Goal: Task Accomplishment & Management: Use online tool/utility

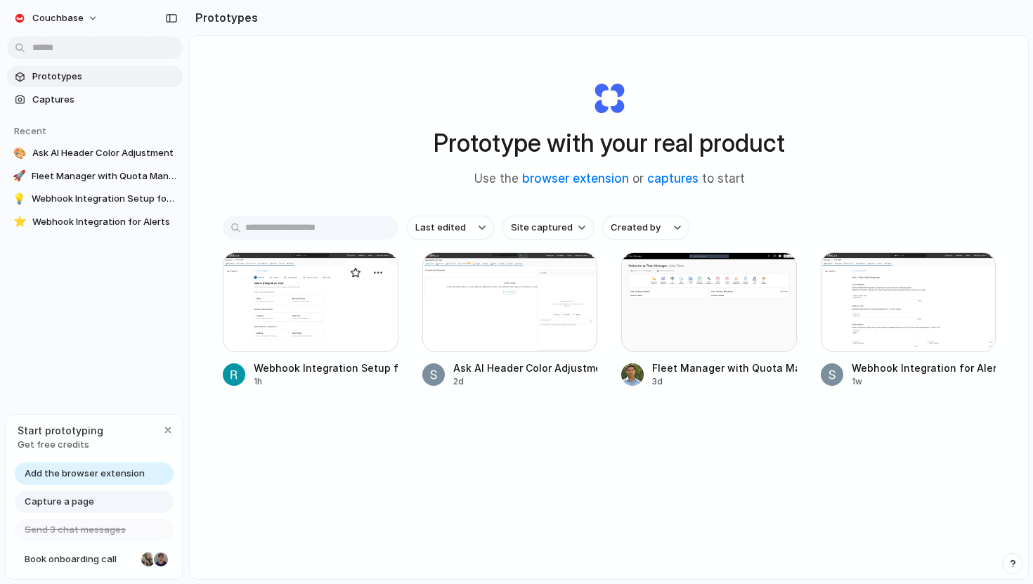
click at [309, 320] on div at bounding box center [311, 302] width 176 height 100
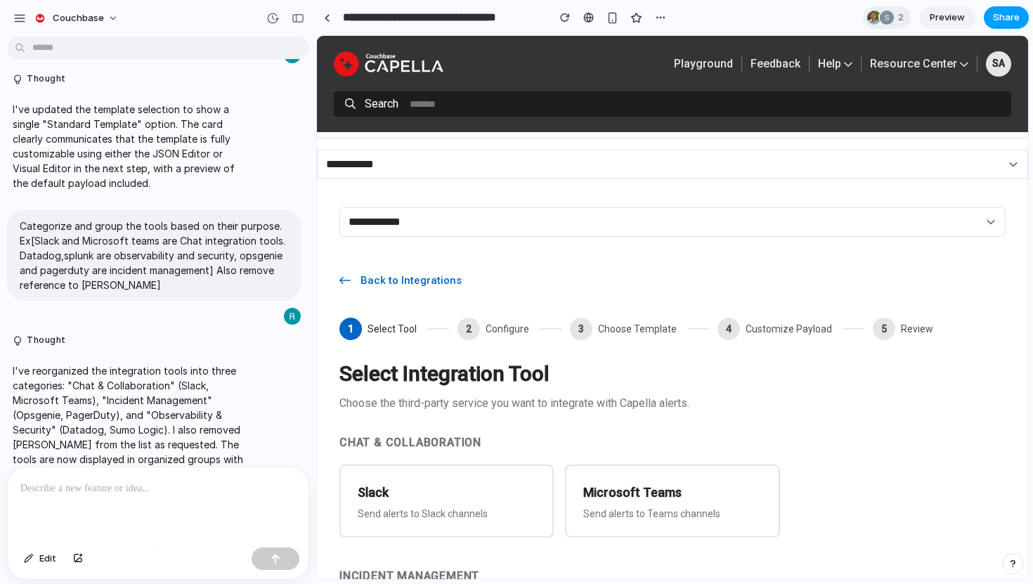
click at [1004, 21] on span "Share" at bounding box center [1006, 18] width 27 height 14
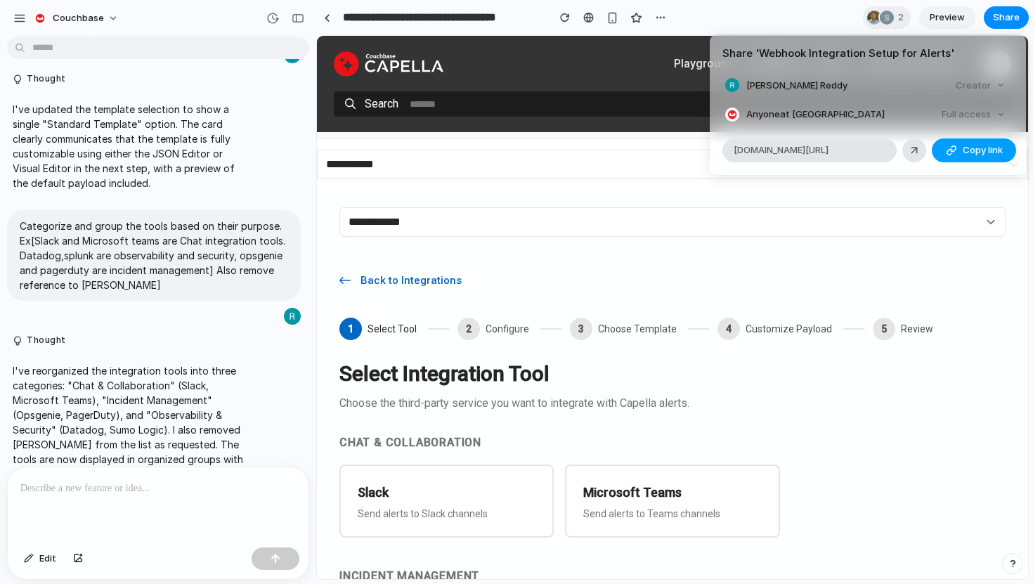
click at [974, 153] on span "Copy link" at bounding box center [982, 150] width 40 height 14
click at [824, 22] on div "Share ' Webhook Integration Setup for Alerts ' Roopa Gopal Reddy Creator Anyone…" at bounding box center [516, 292] width 1033 height 584
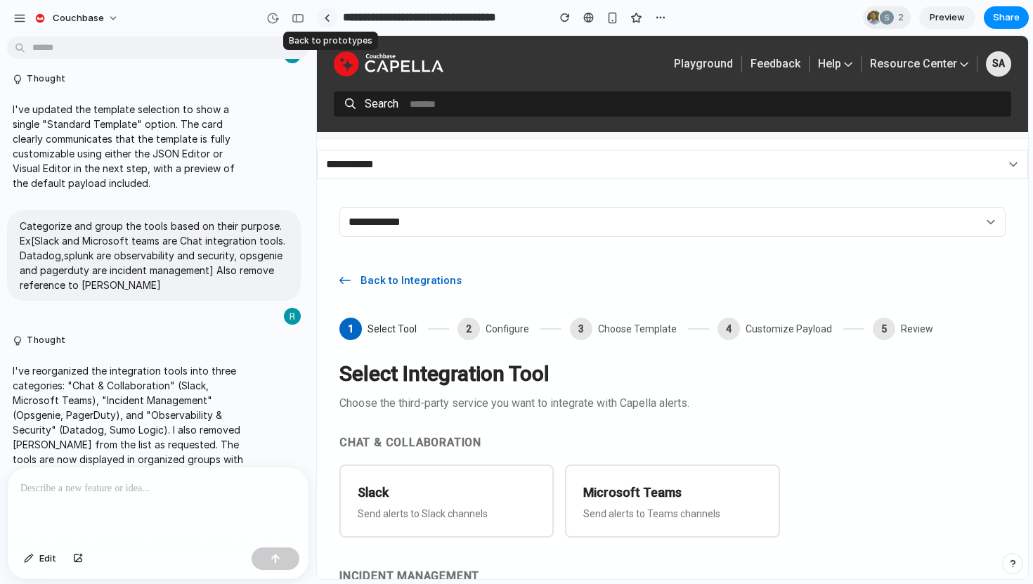
click at [327, 15] on div at bounding box center [327, 18] width 6 height 8
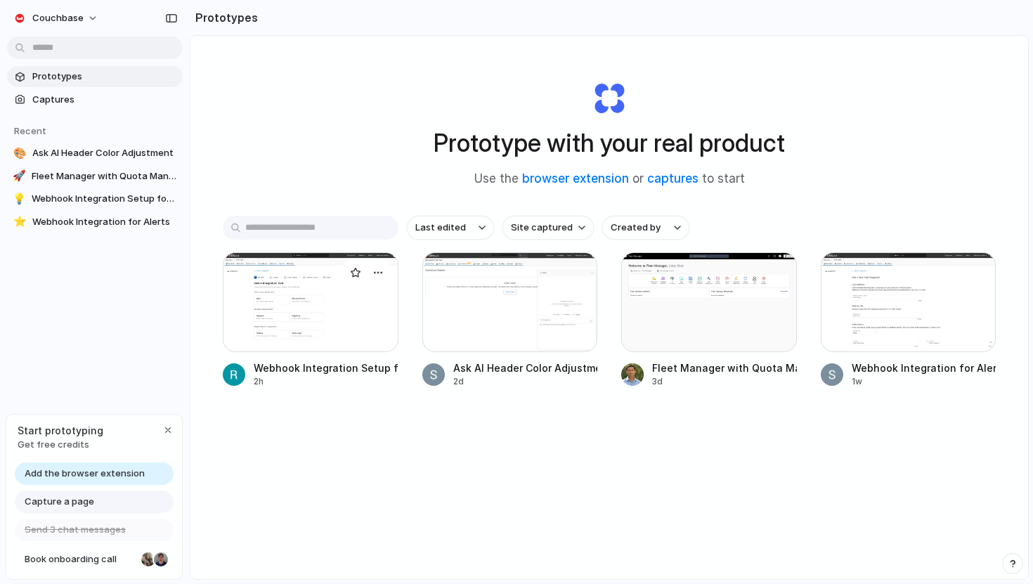
click at [282, 332] on div at bounding box center [311, 302] width 176 height 100
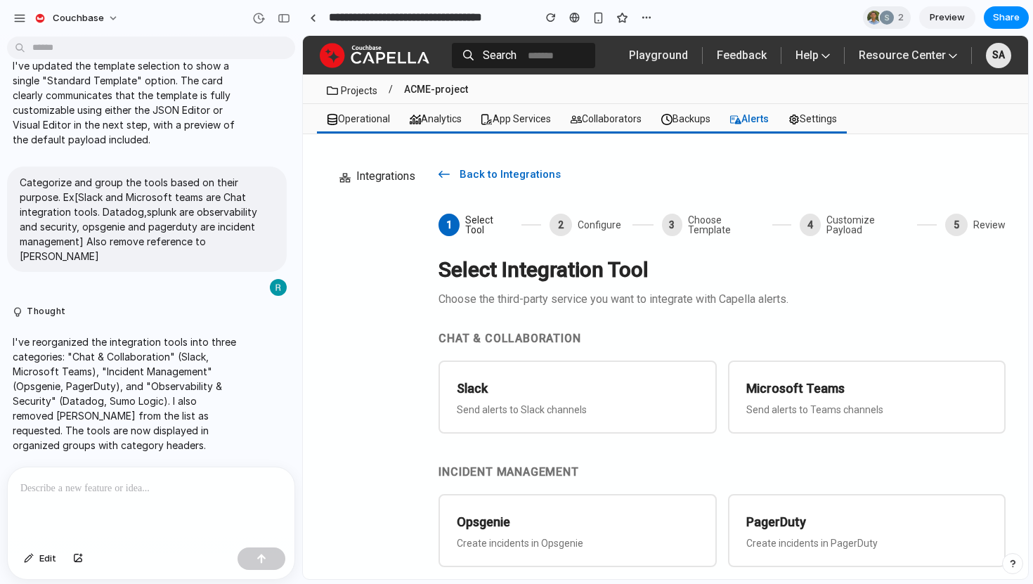
scroll to position [4216, 0]
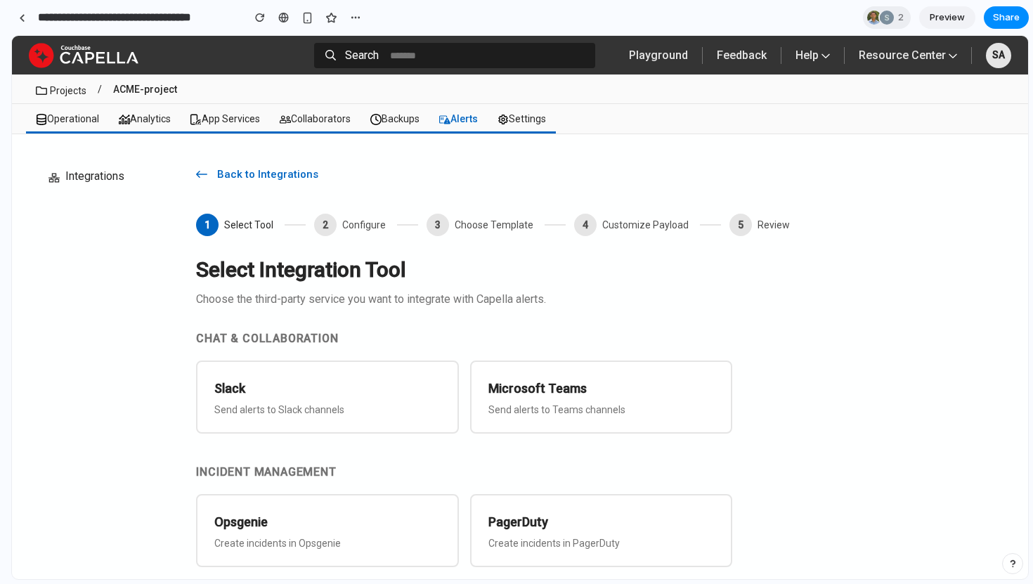
drag, startPoint x: 313, startPoint y: 116, endPoint x: 0, endPoint y: 143, distance: 313.8
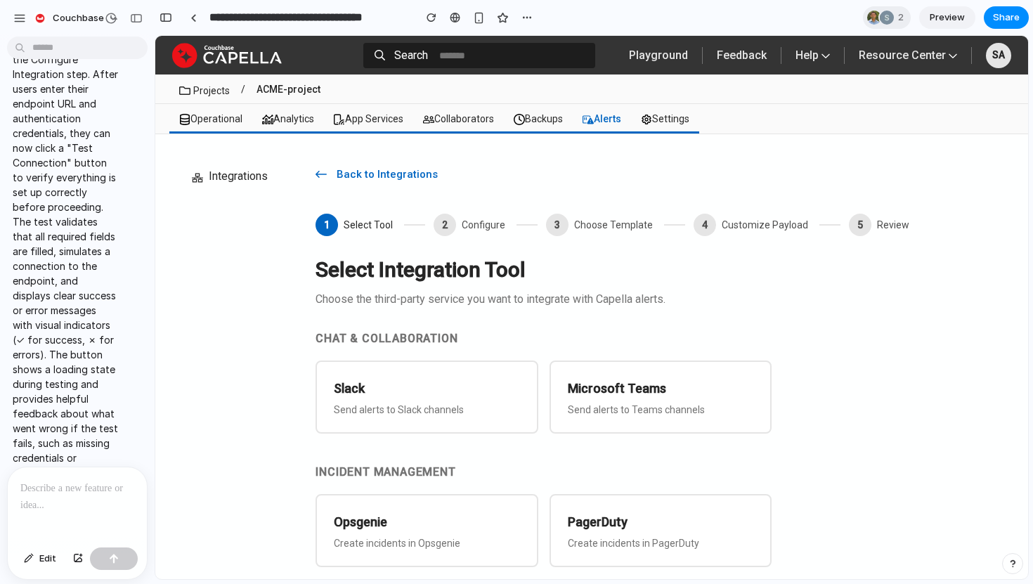
scroll to position [5957, 0]
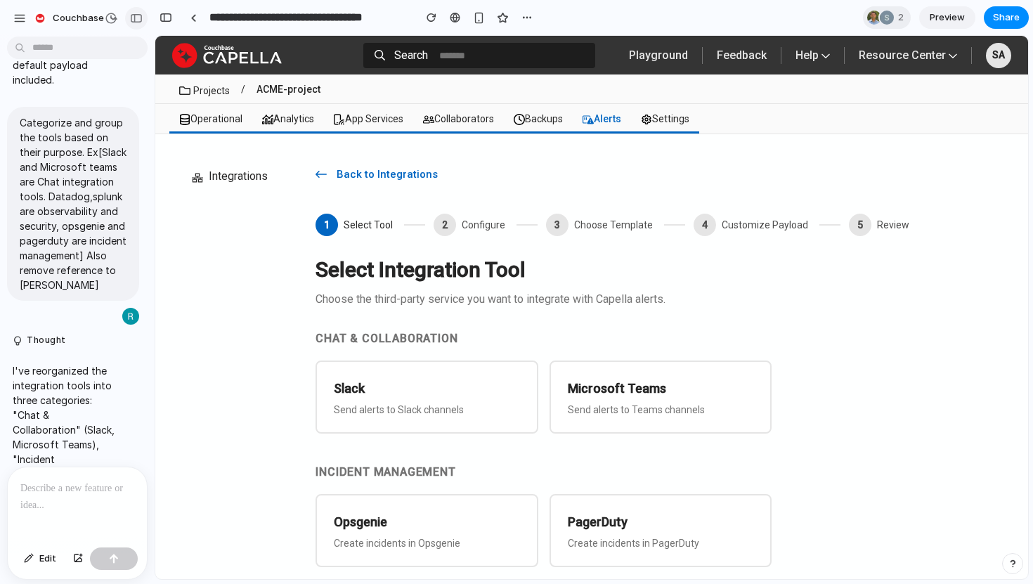
click at [133, 19] on div "button" at bounding box center [136, 18] width 13 height 10
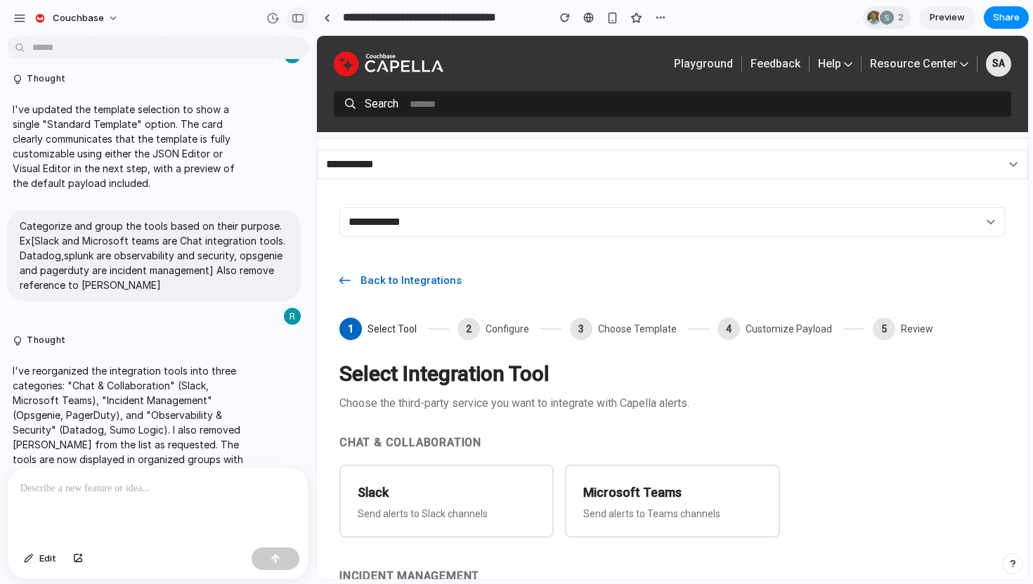
click at [294, 16] on div "button" at bounding box center [298, 18] width 13 height 10
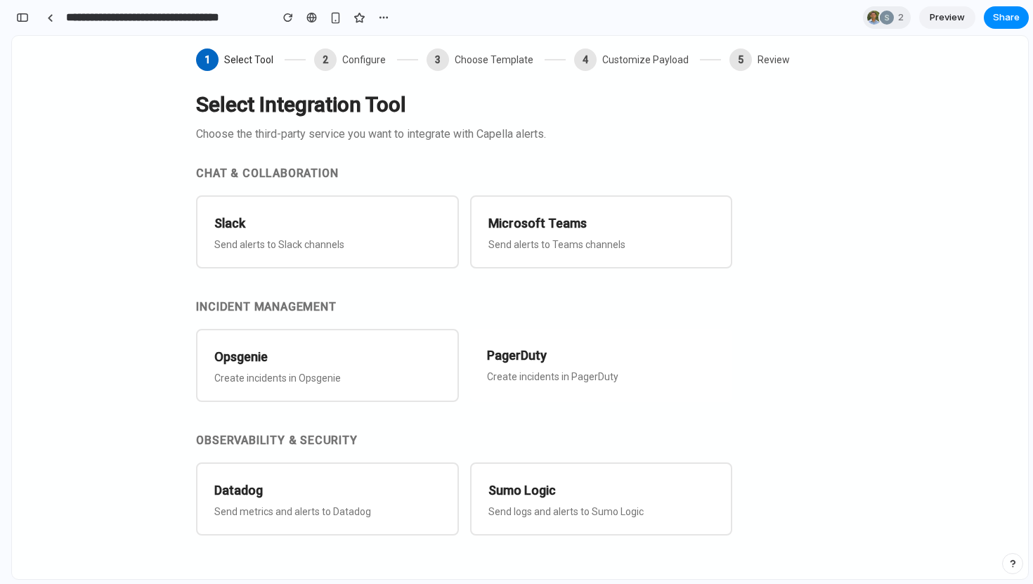
scroll to position [166, 0]
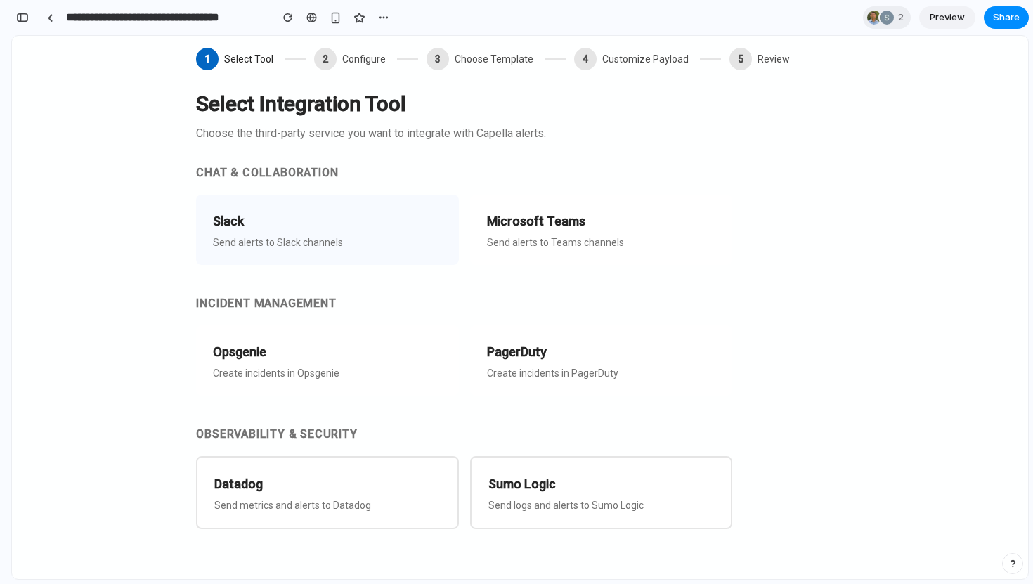
click at [399, 247] on p "Send alerts to Slack channels" at bounding box center [327, 242] width 228 height 11
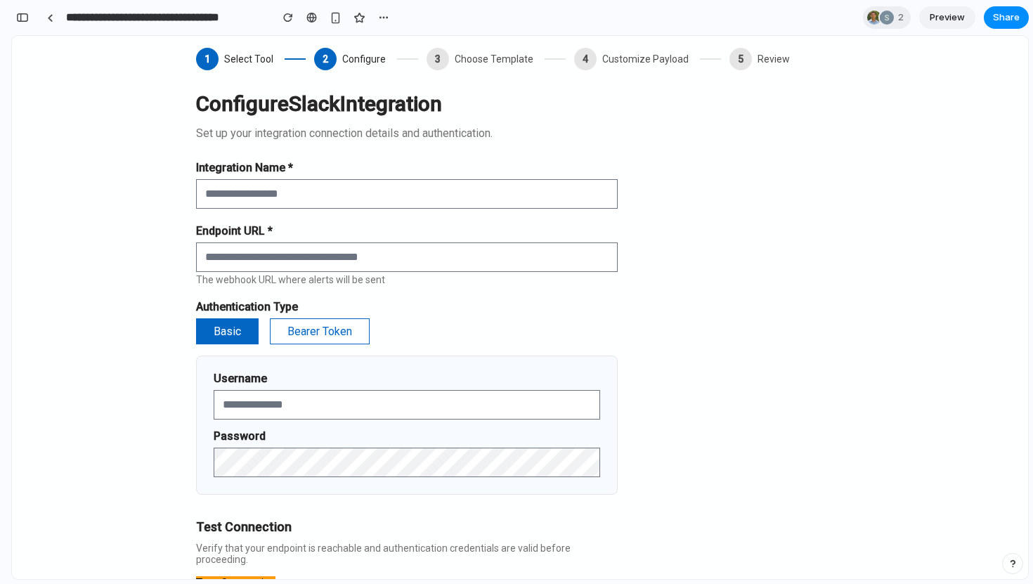
scroll to position [259, 0]
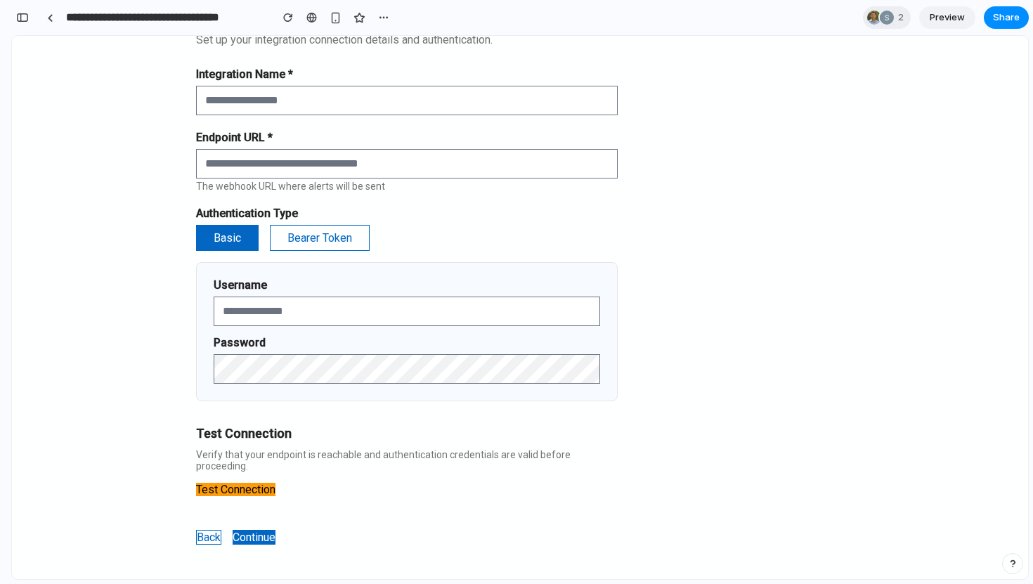
click at [201, 530] on button "Back" at bounding box center [208, 537] width 25 height 15
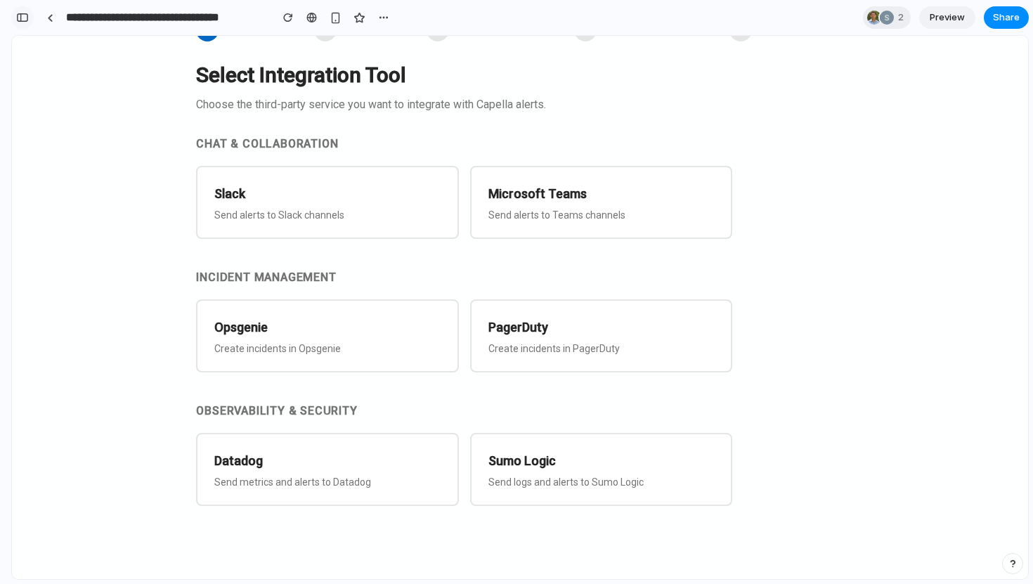
click at [23, 20] on div "button" at bounding box center [22, 18] width 13 height 10
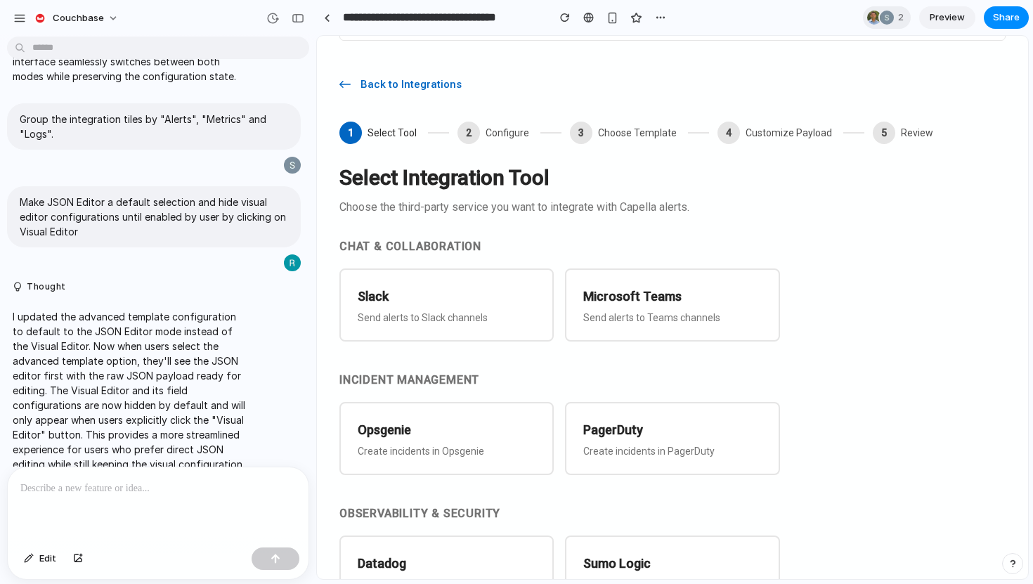
scroll to position [929, 0]
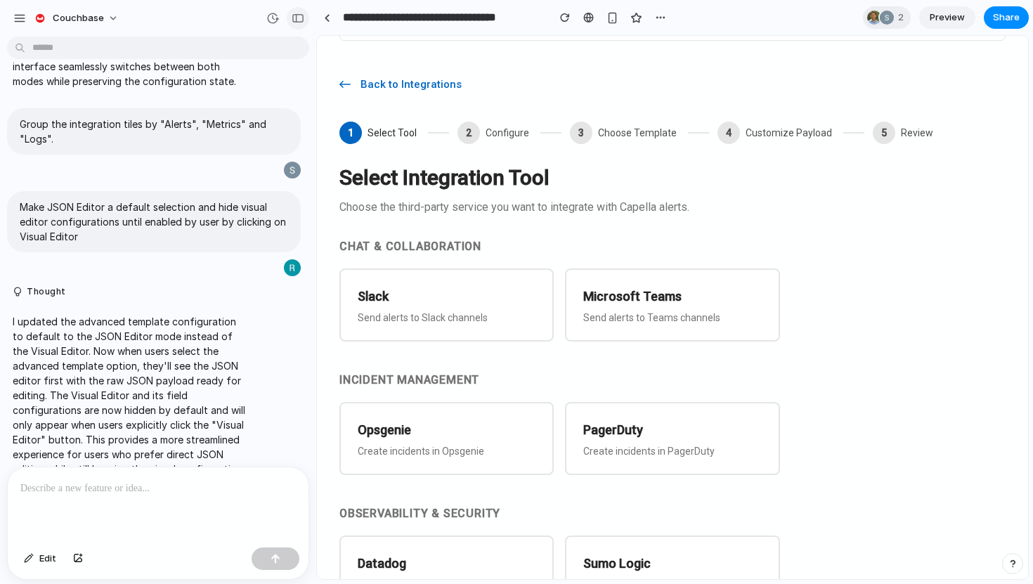
click at [296, 19] on div "button" at bounding box center [298, 18] width 13 height 10
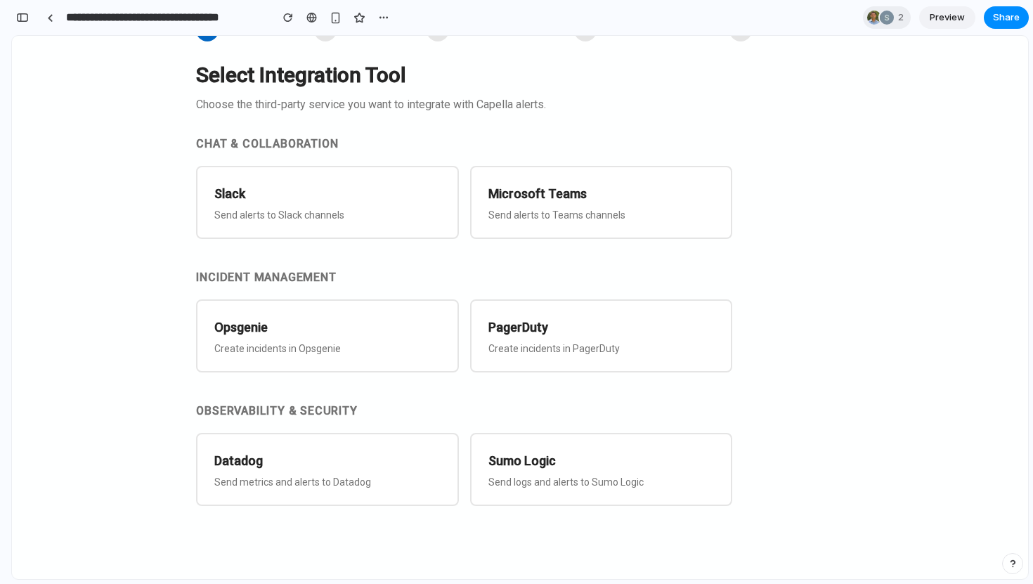
scroll to position [1652, 0]
click at [278, 196] on h3 "Slack" at bounding box center [327, 193] width 228 height 20
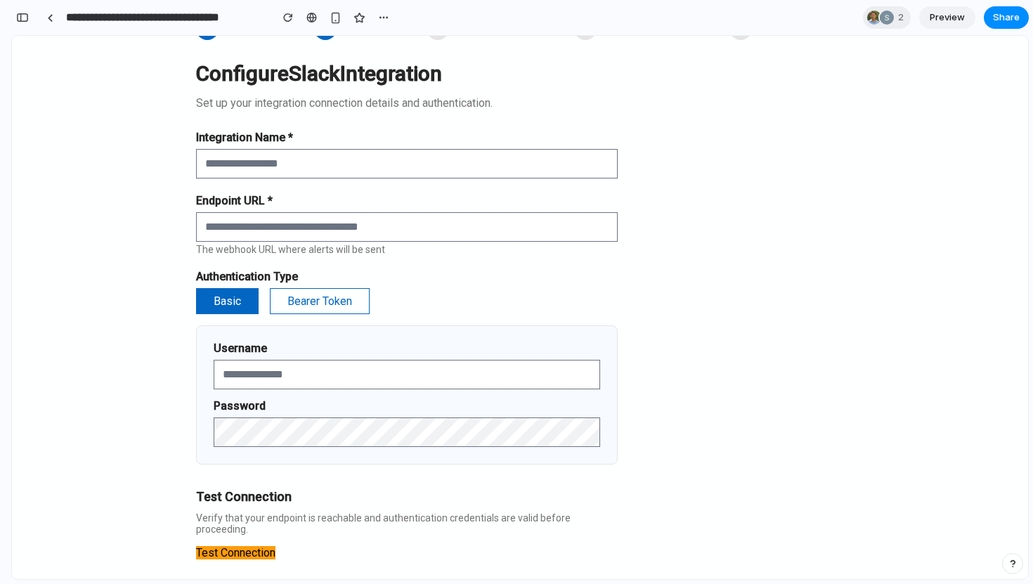
scroll to position [259, 0]
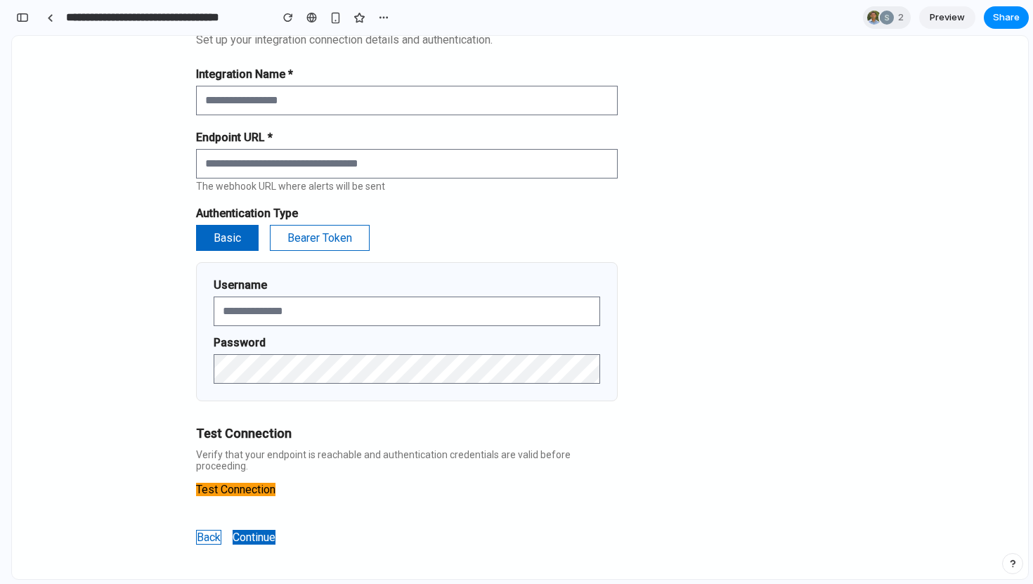
click at [230, 483] on button "Test Connection" at bounding box center [235, 489] width 79 height 13
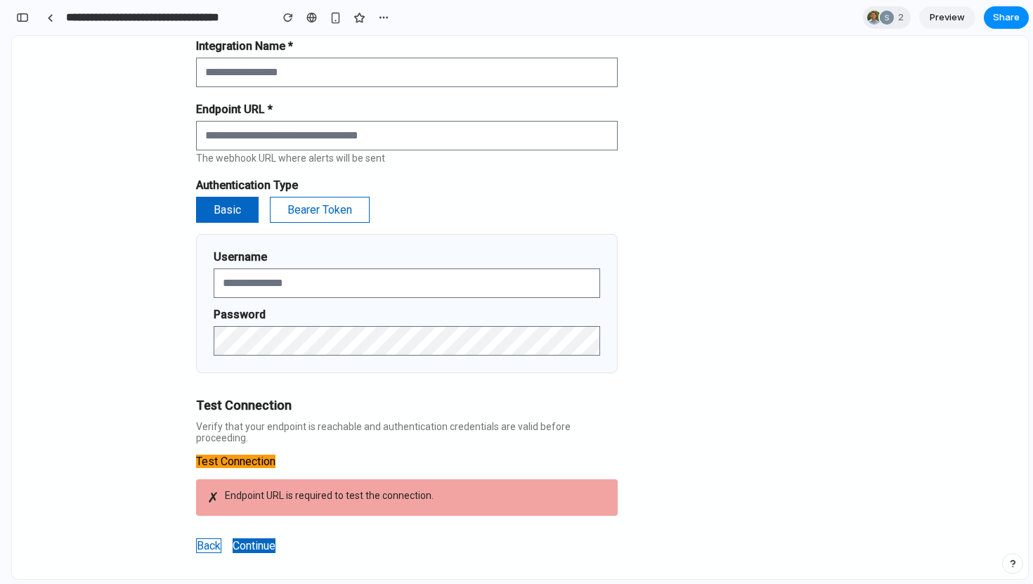
scroll to position [296, 0]
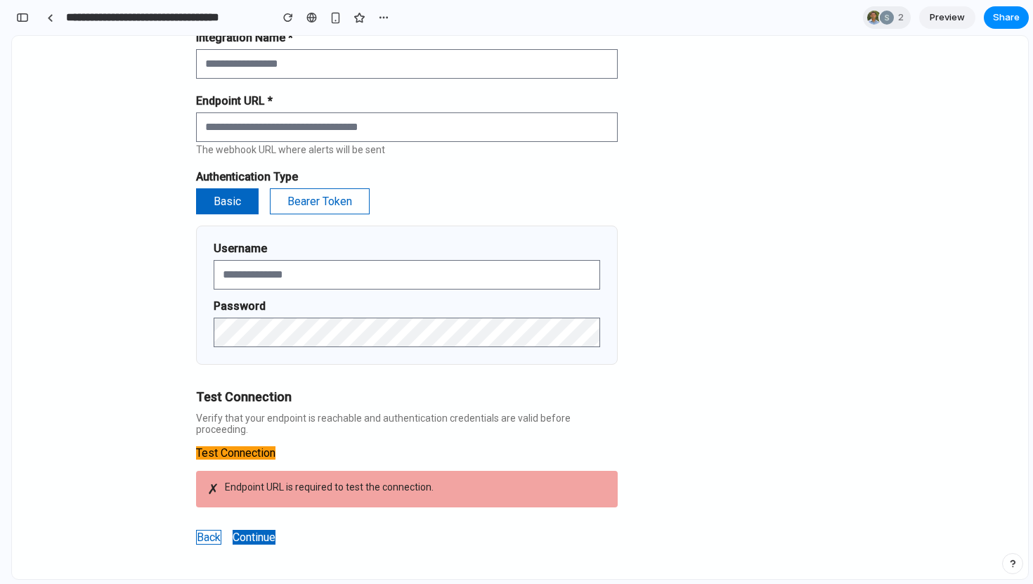
click at [259, 530] on button "Continue" at bounding box center [254, 537] width 43 height 15
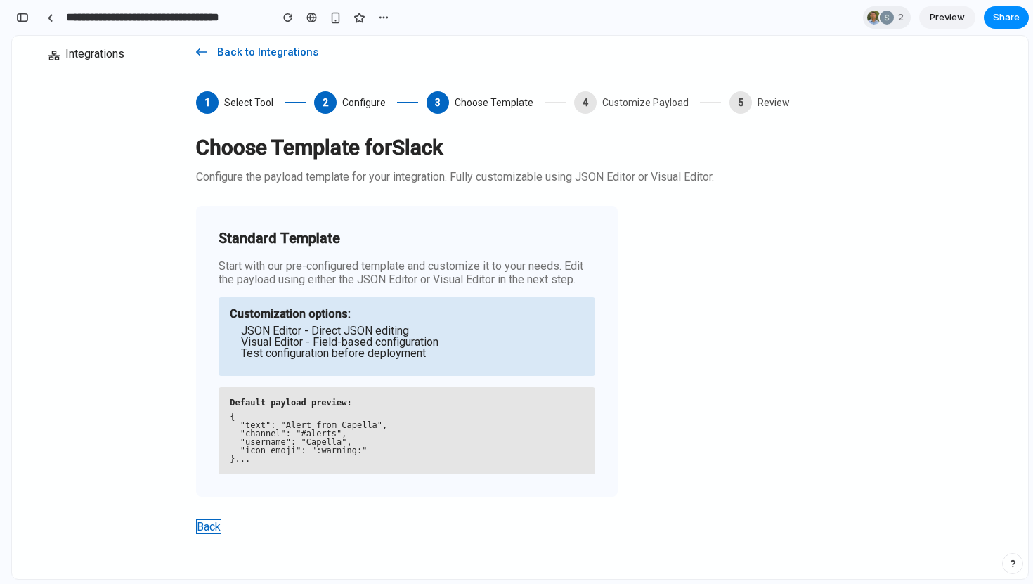
click at [316, 454] on pre "{ "text": "Alert from Capella", "channel": "#alerts", "username": "Capella", "i…" at bounding box center [407, 437] width 354 height 51
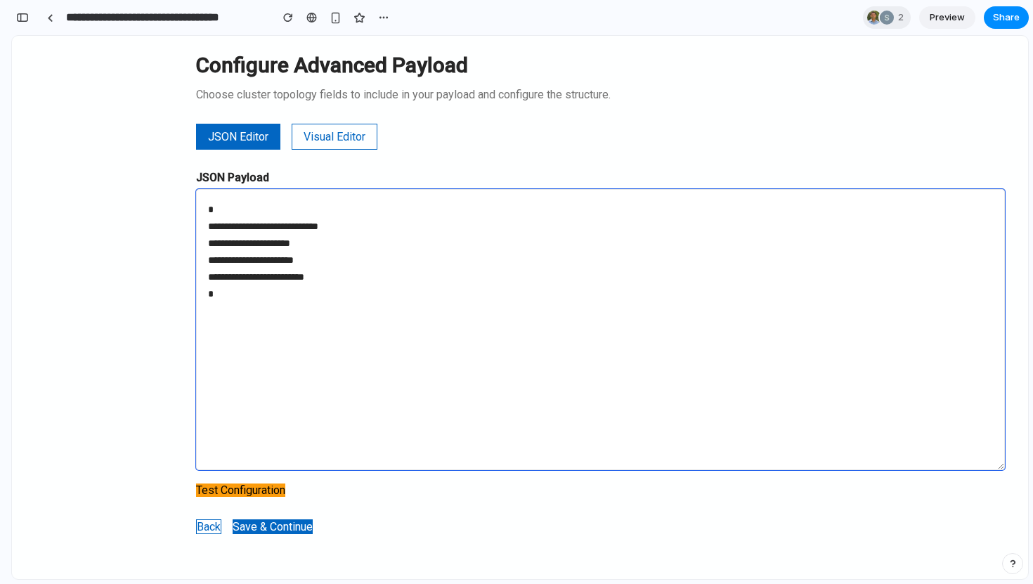
click at [374, 282] on textarea "**********" at bounding box center [600, 329] width 809 height 281
type textarea "**********"
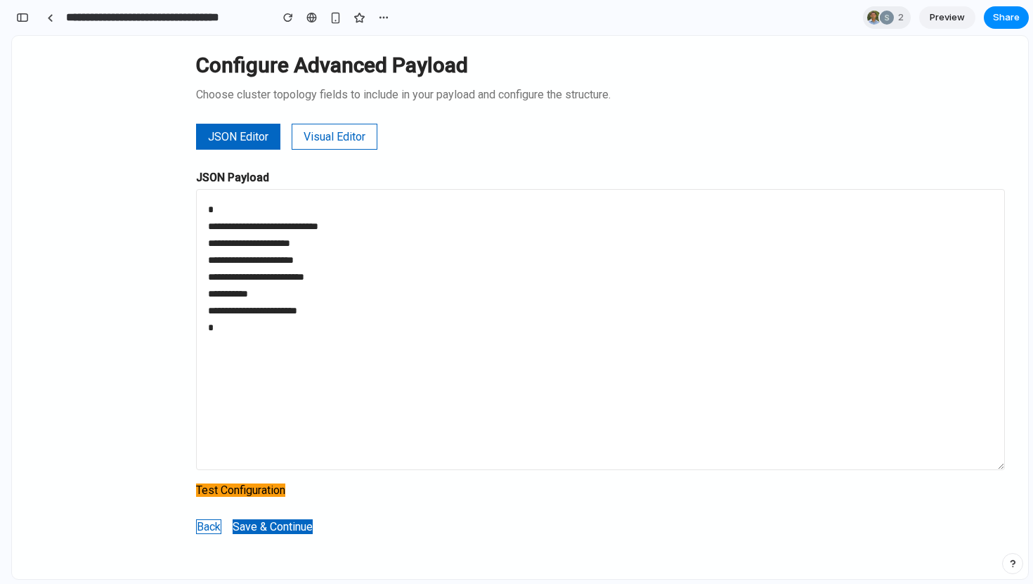
click at [251, 524] on button "Save & Continue" at bounding box center [273, 526] width 80 height 15
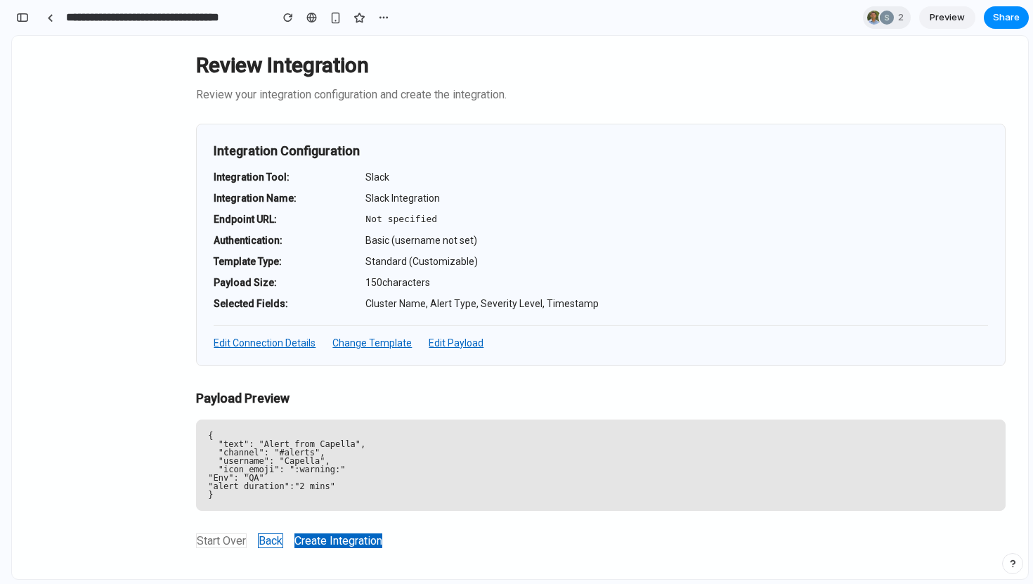
scroll to position [219, 0]
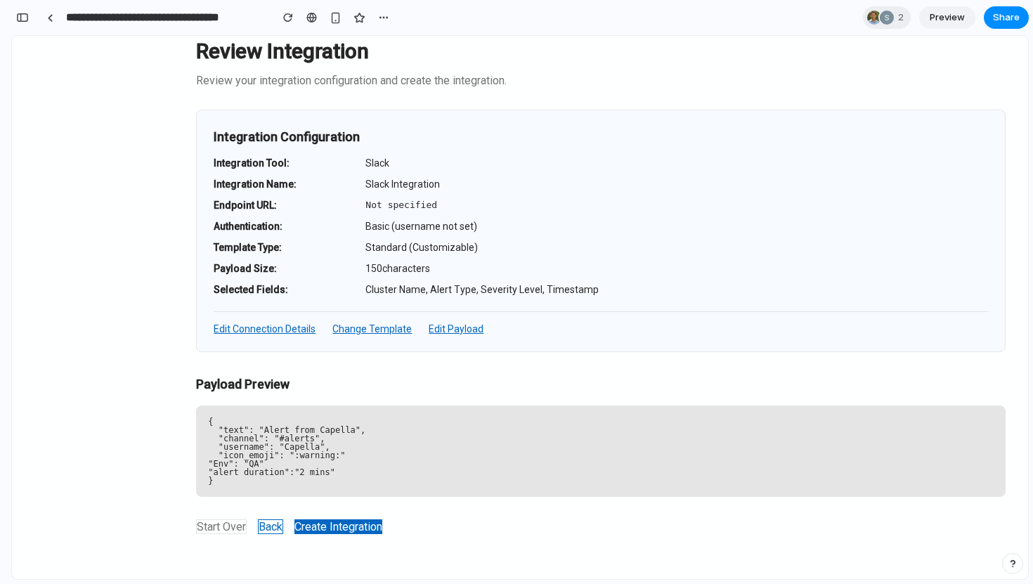
click at [344, 528] on button "Create Integration" at bounding box center [338, 526] width 88 height 15
click at [266, 524] on button "Back" at bounding box center [270, 526] width 25 height 15
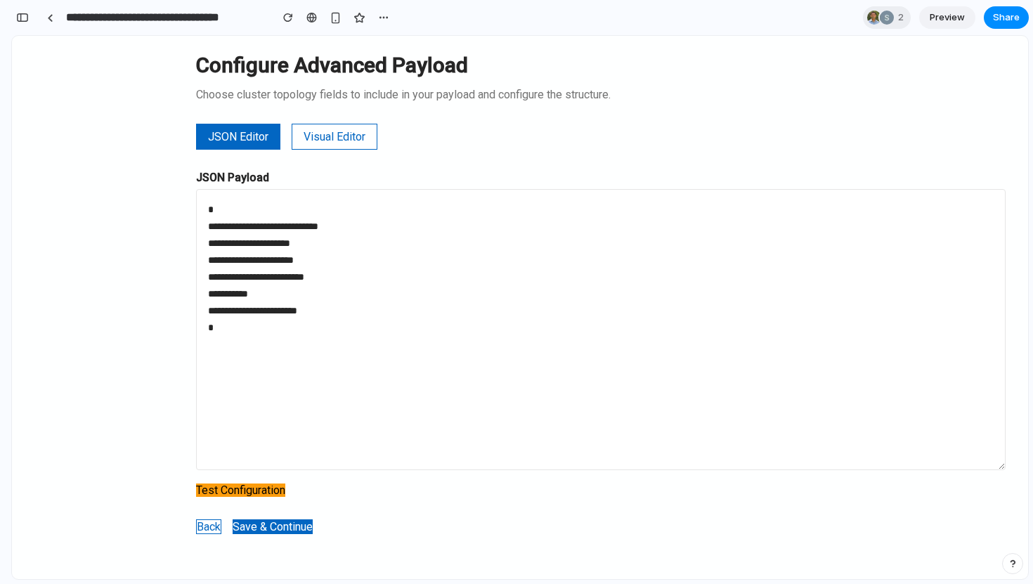
scroll to position [204, 0]
click at [202, 528] on button "Back" at bounding box center [208, 526] width 25 height 15
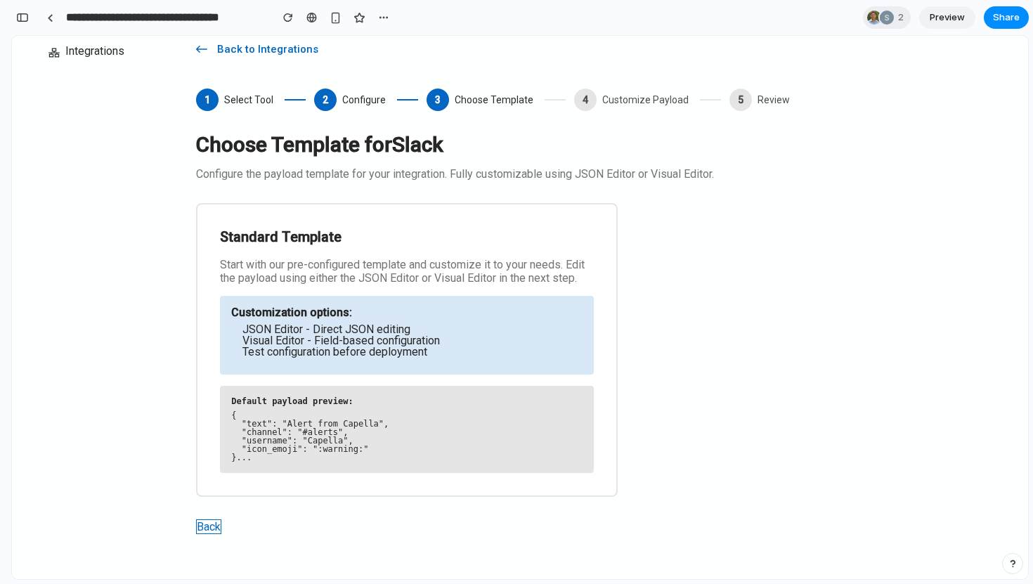
click at [207, 529] on button "Back" at bounding box center [208, 526] width 25 height 15
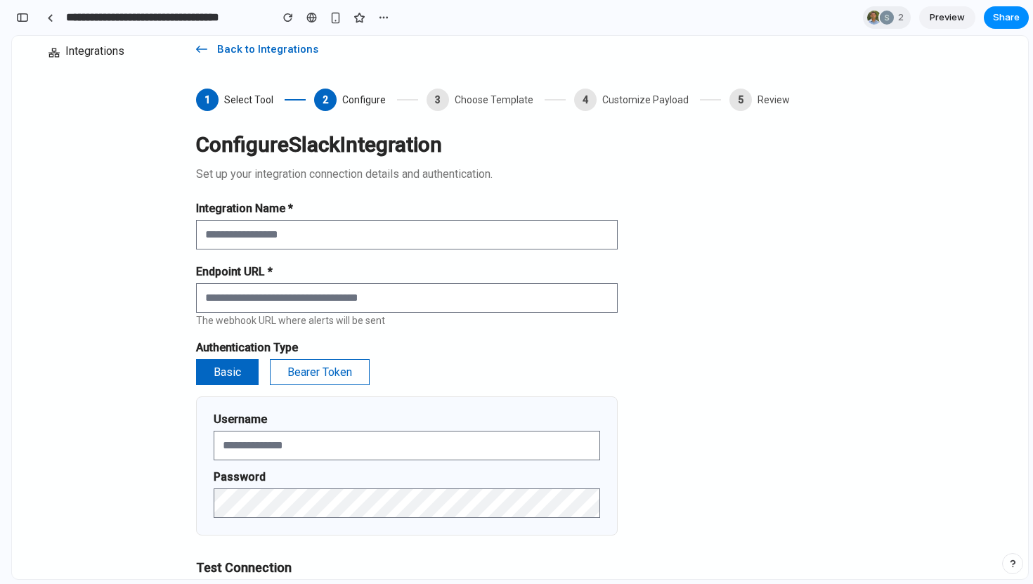
scroll to position [296, 0]
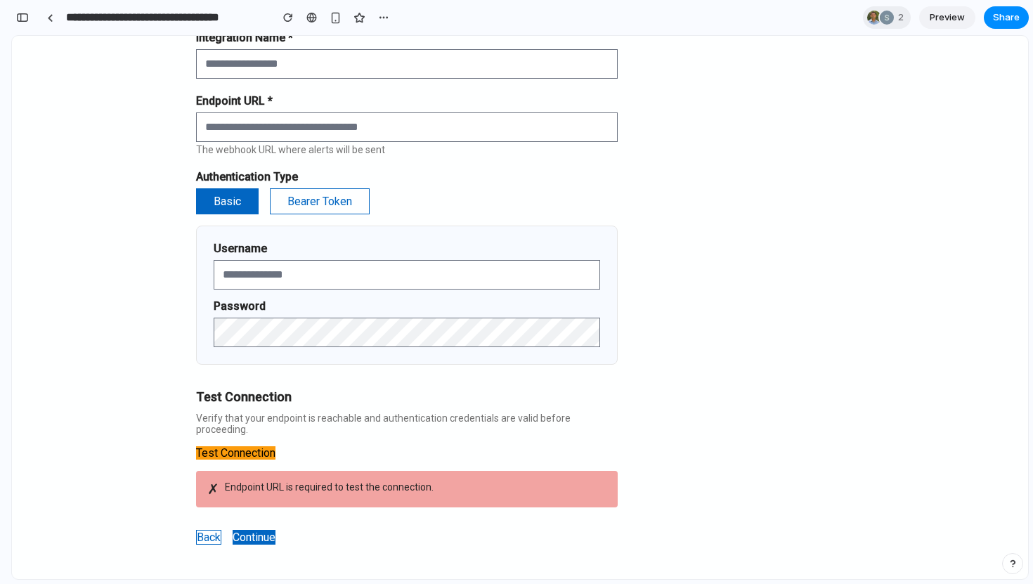
click at [207, 530] on button "Back" at bounding box center [208, 537] width 25 height 15
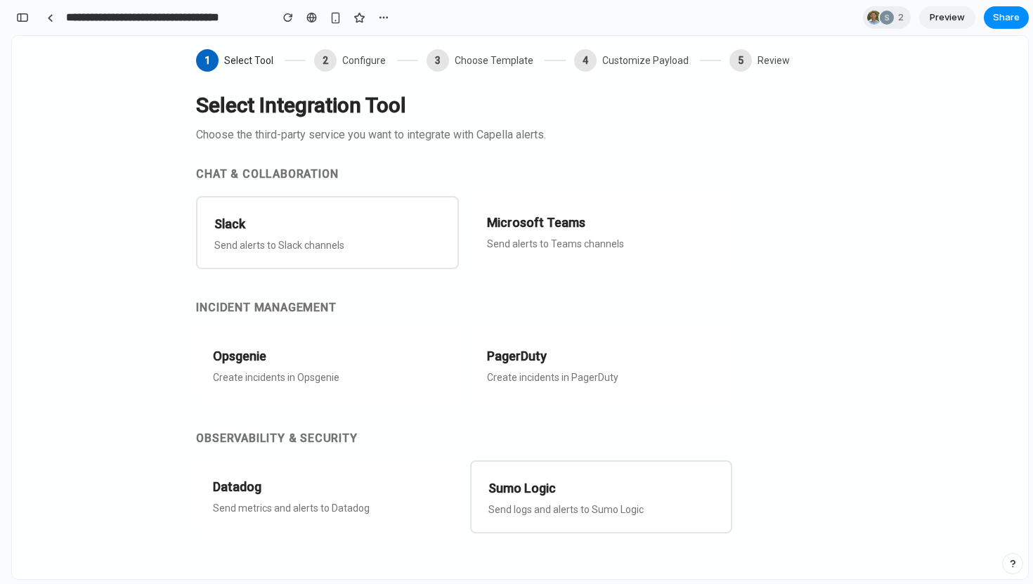
scroll to position [165, 0]
click at [393, 386] on div "Opsgenie Create incidents in Opsgenie" at bounding box center [327, 364] width 262 height 70
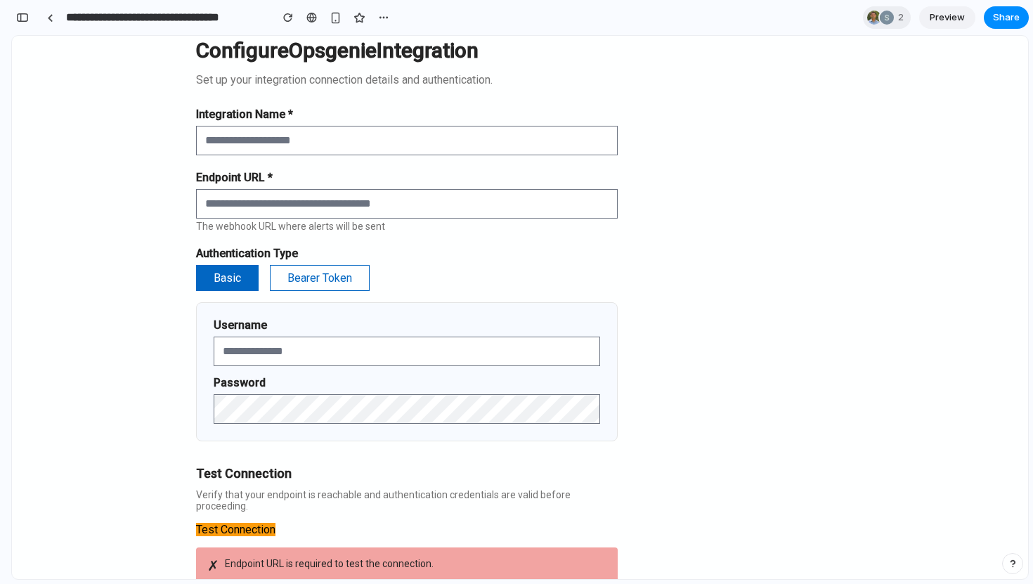
scroll to position [296, 0]
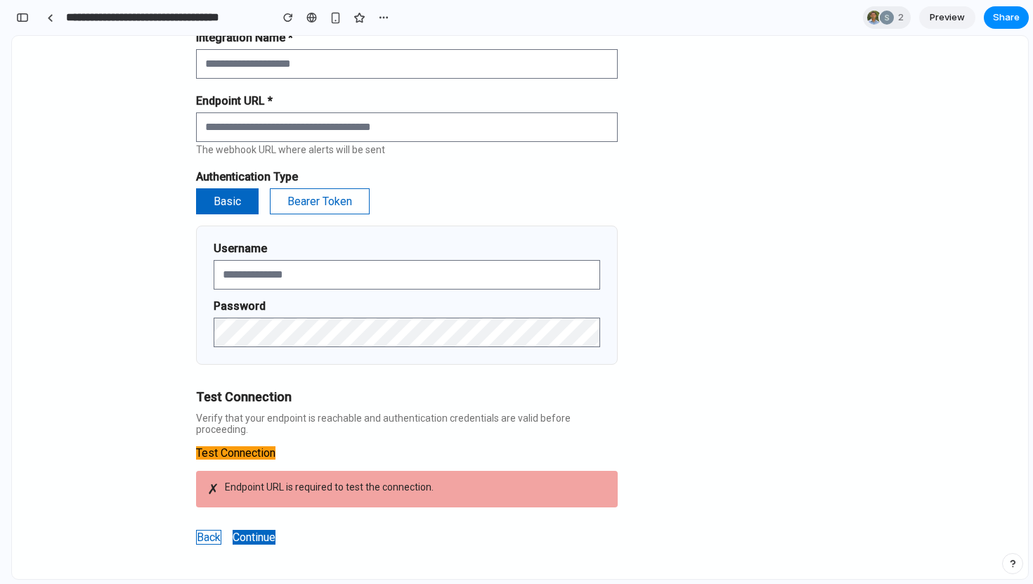
click at [207, 530] on button "Back" at bounding box center [208, 537] width 25 height 15
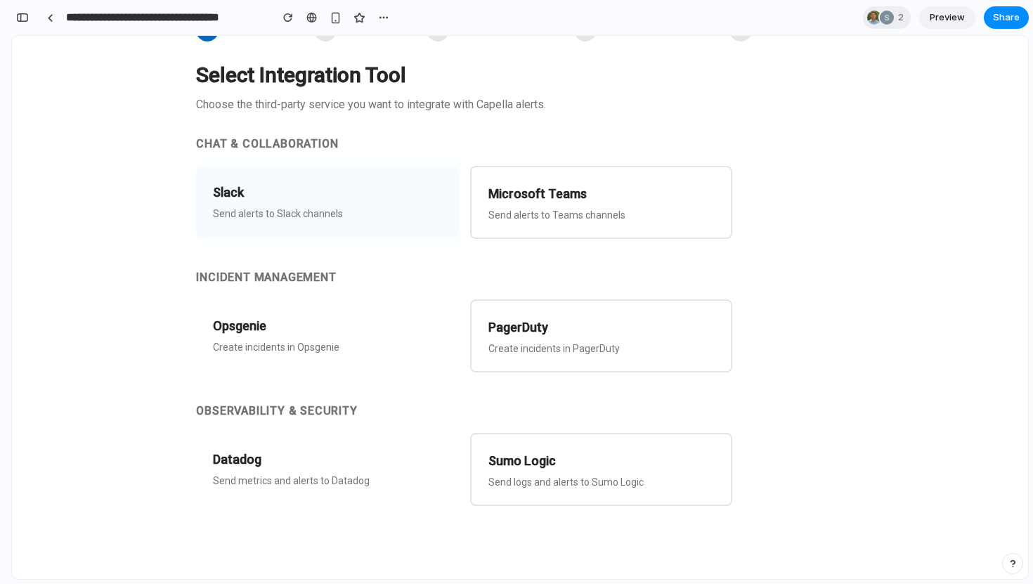
click at [322, 211] on p "Send alerts to Slack channels" at bounding box center [327, 213] width 228 height 11
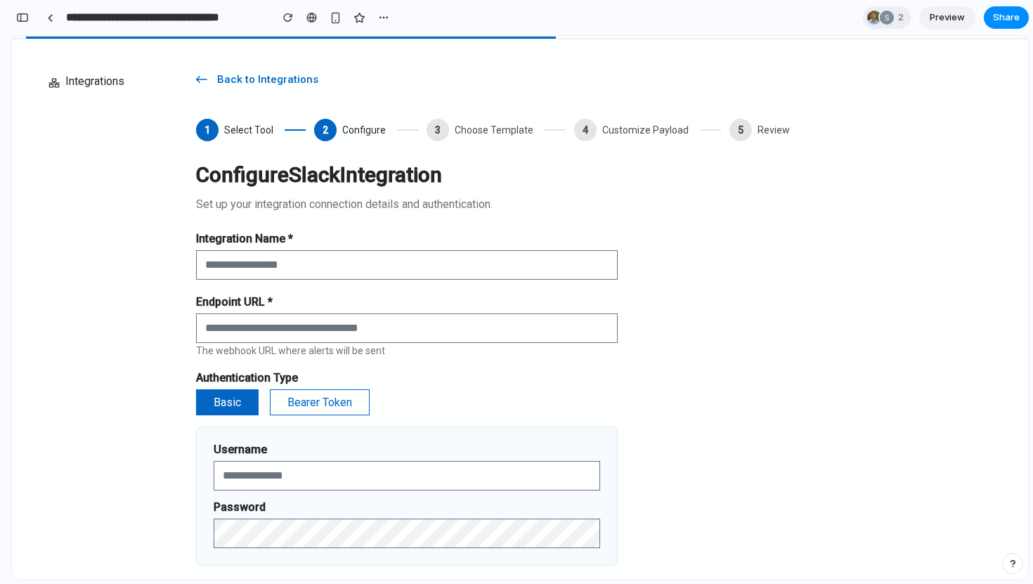
scroll to position [84, 0]
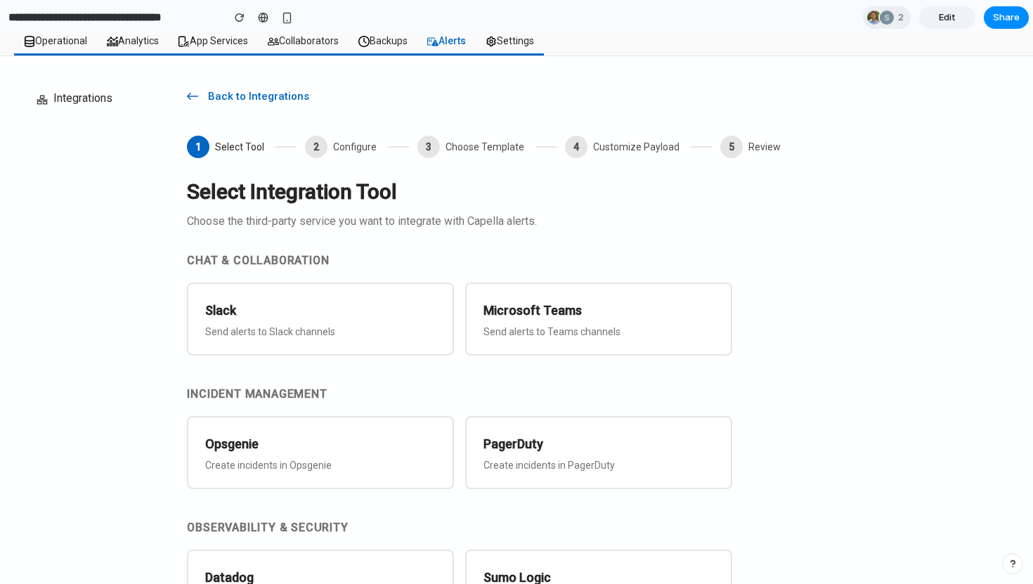
scroll to position [82, 0]
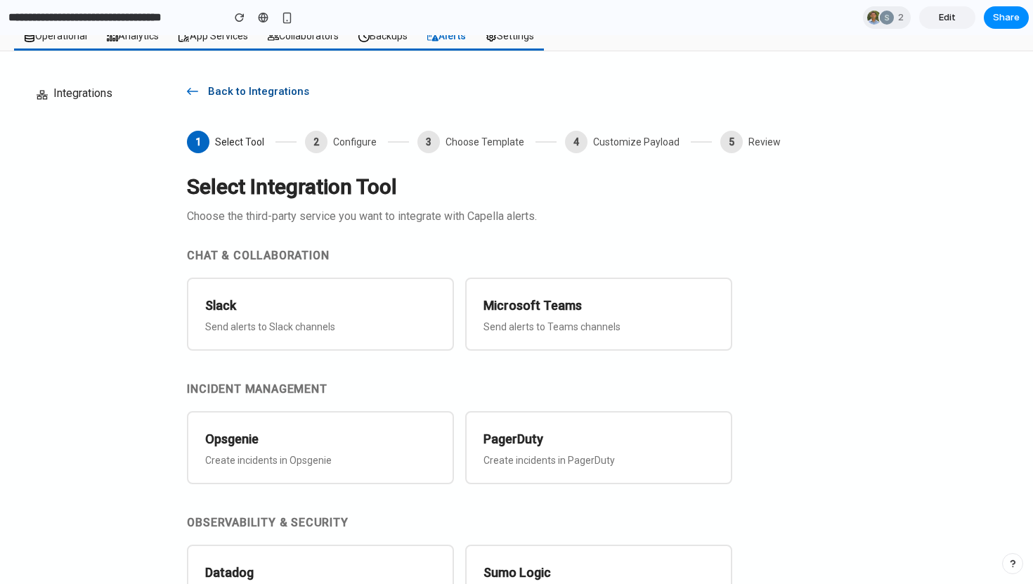
click at [274, 89] on span "Back to Integrations" at bounding box center [261, 91] width 126 height 14
click at [289, 87] on span "Back to Integrations" at bounding box center [261, 91] width 126 height 14
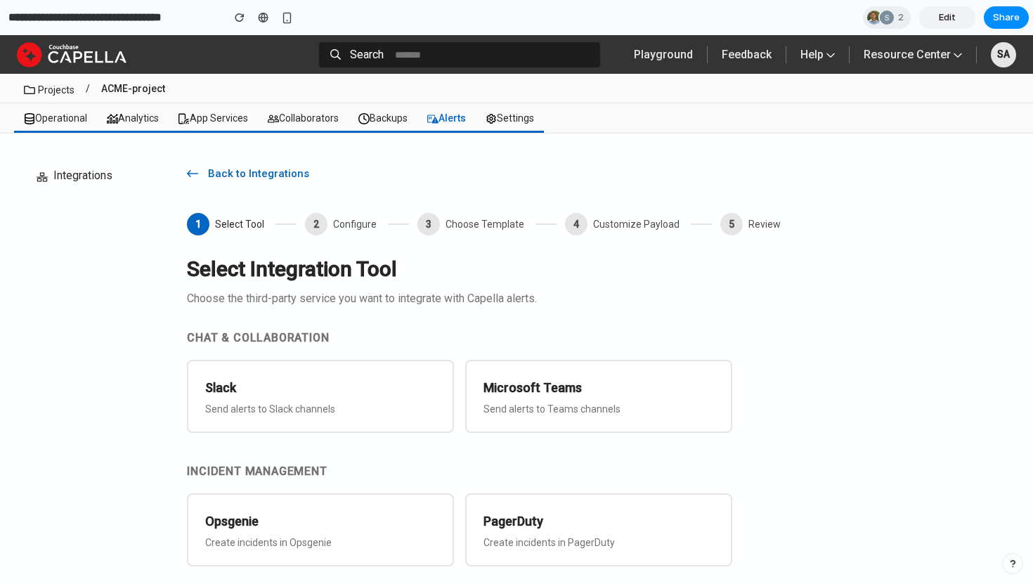
scroll to position [0, 0]
click at [946, 16] on span "Edit" at bounding box center [947, 18] width 17 height 14
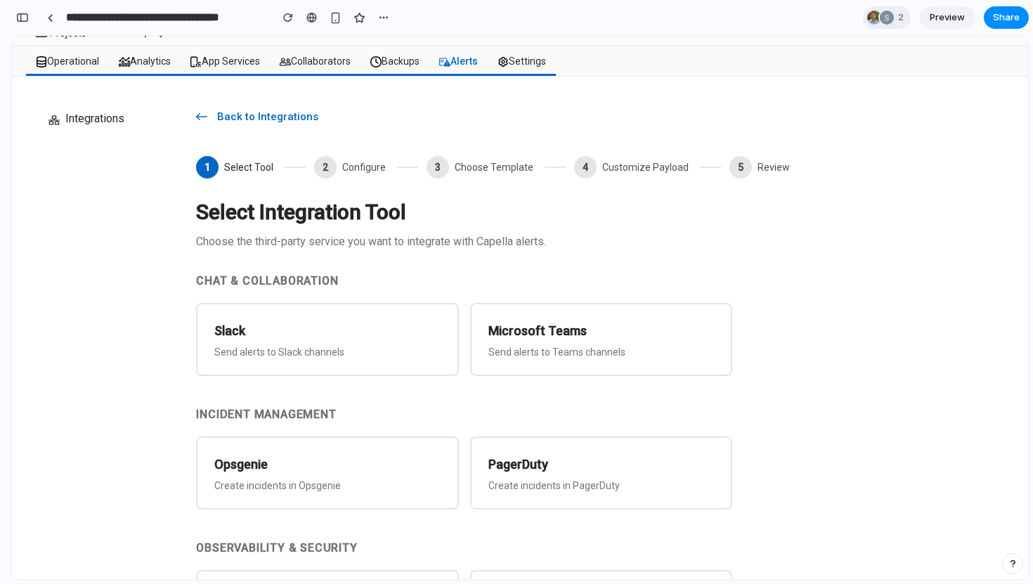
scroll to position [60, 0]
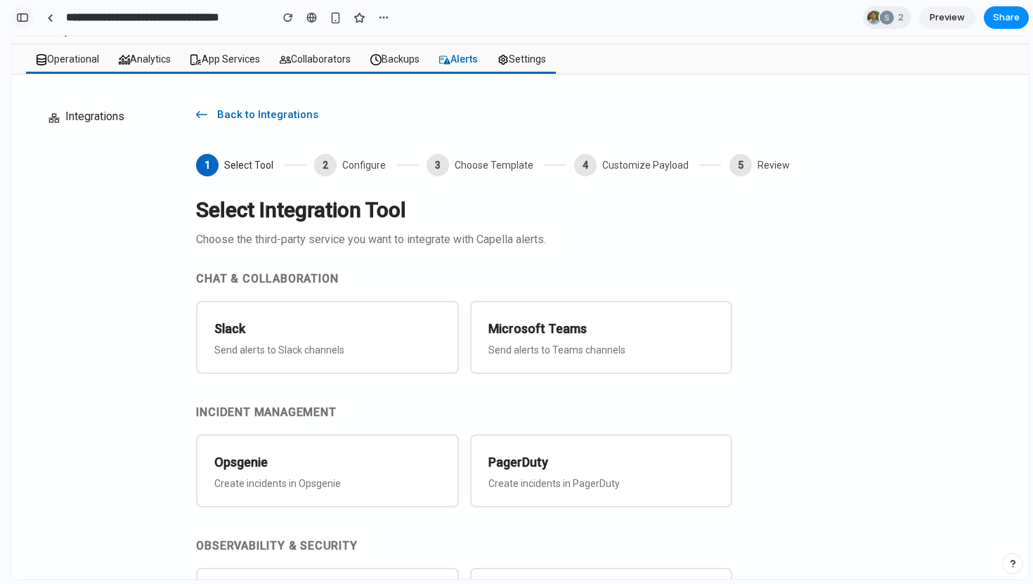
click at [25, 20] on div "button" at bounding box center [22, 18] width 13 height 10
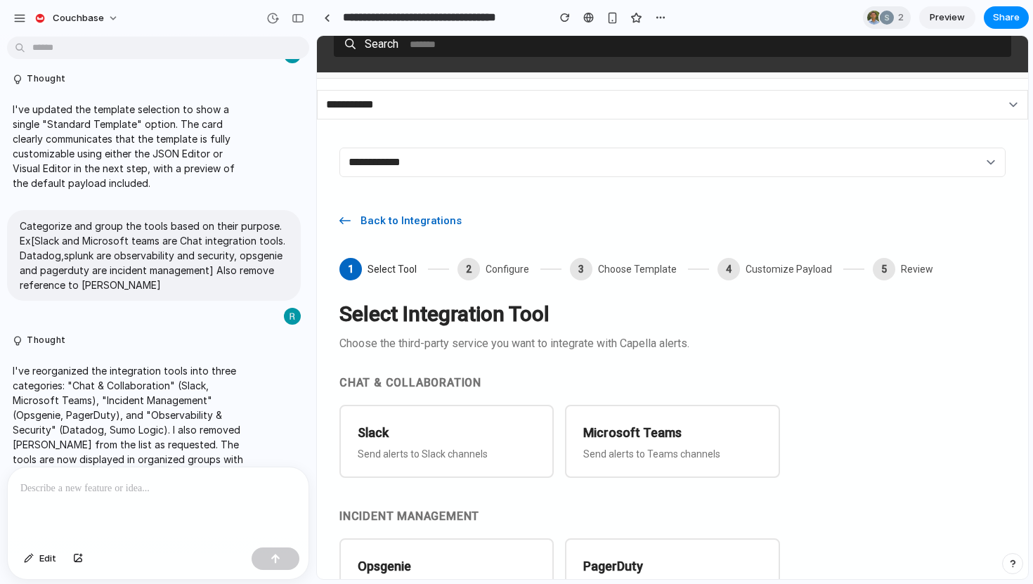
scroll to position [0, 0]
click at [42, 561] on span "Edit" at bounding box center [47, 558] width 17 height 14
click at [38, 554] on button "Edit" at bounding box center [40, 558] width 46 height 22
click at [424, 440] on h3 "Slack" at bounding box center [446, 431] width 181 height 20
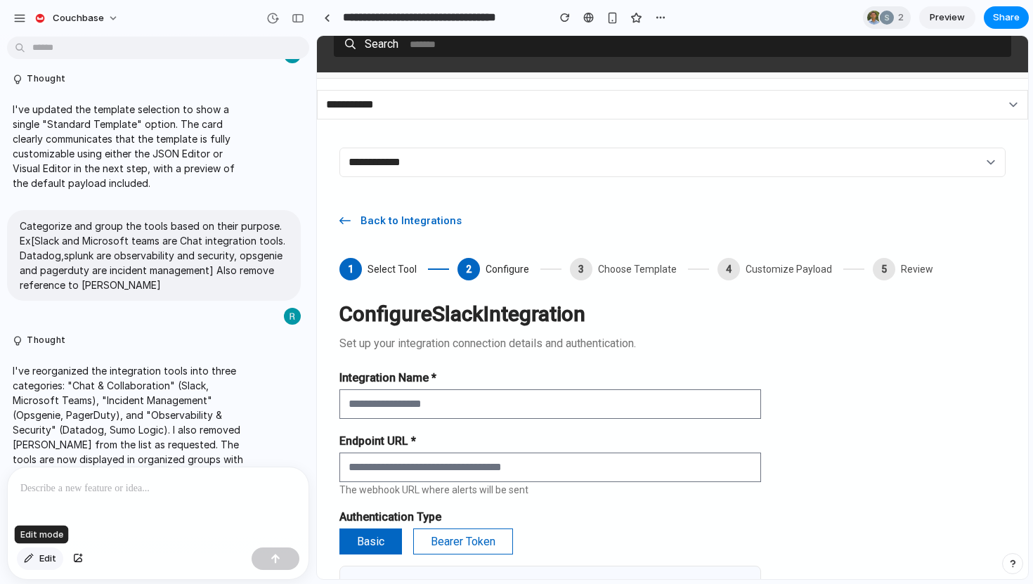
click at [46, 557] on span "Edit" at bounding box center [47, 558] width 17 height 14
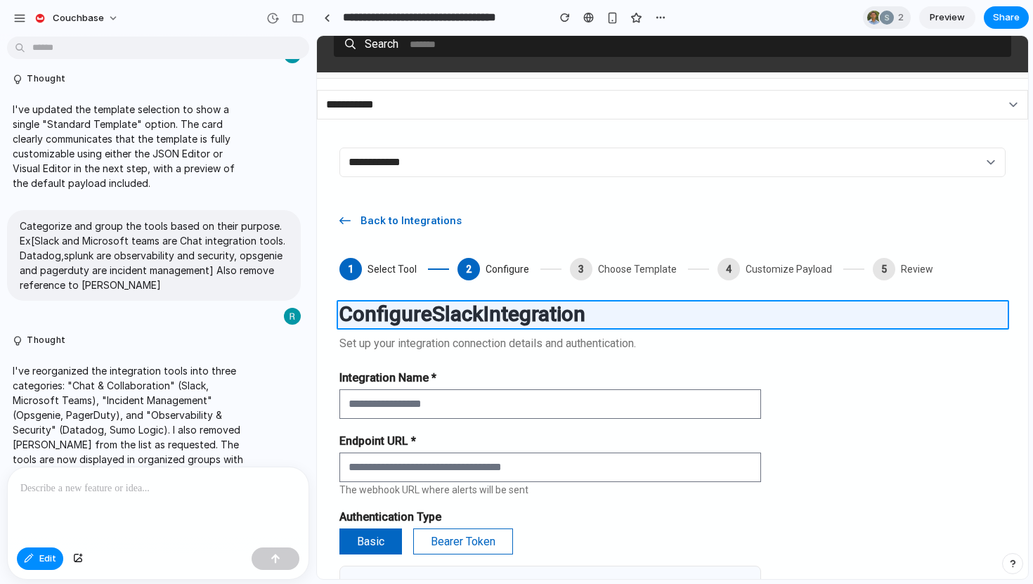
click at [402, 308] on div at bounding box center [673, 308] width 710 height 542
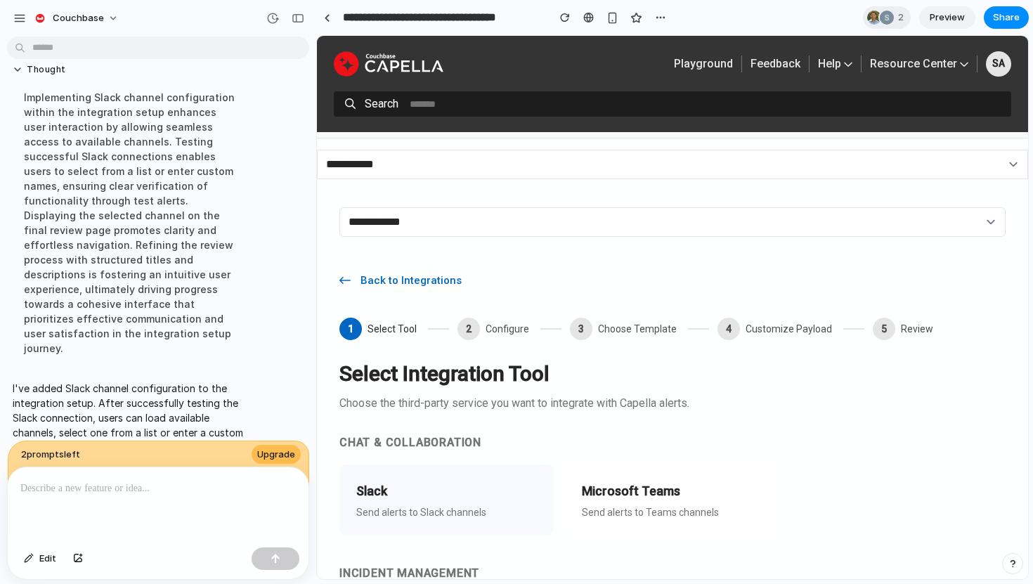
click at [470, 503] on div "Slack Send alerts to Slack channels" at bounding box center [446, 499] width 214 height 70
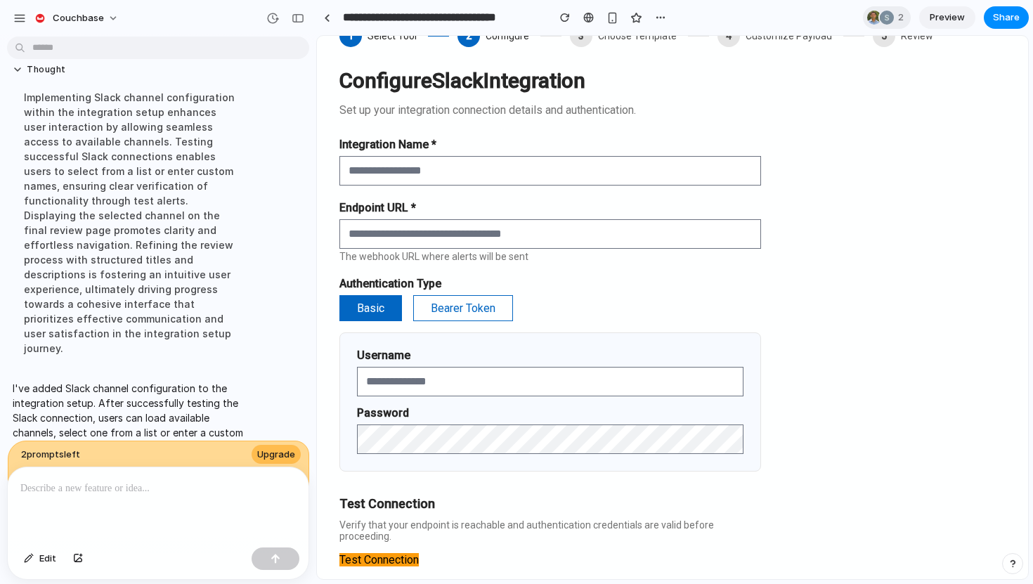
scroll to position [289, 0]
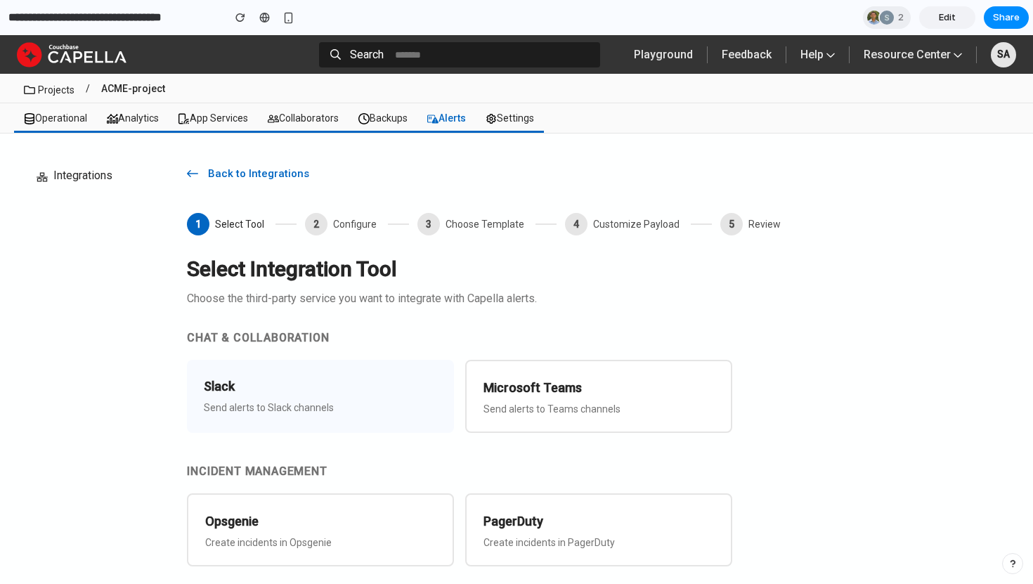
click at [287, 380] on h3 "Slack" at bounding box center [320, 387] width 233 height 20
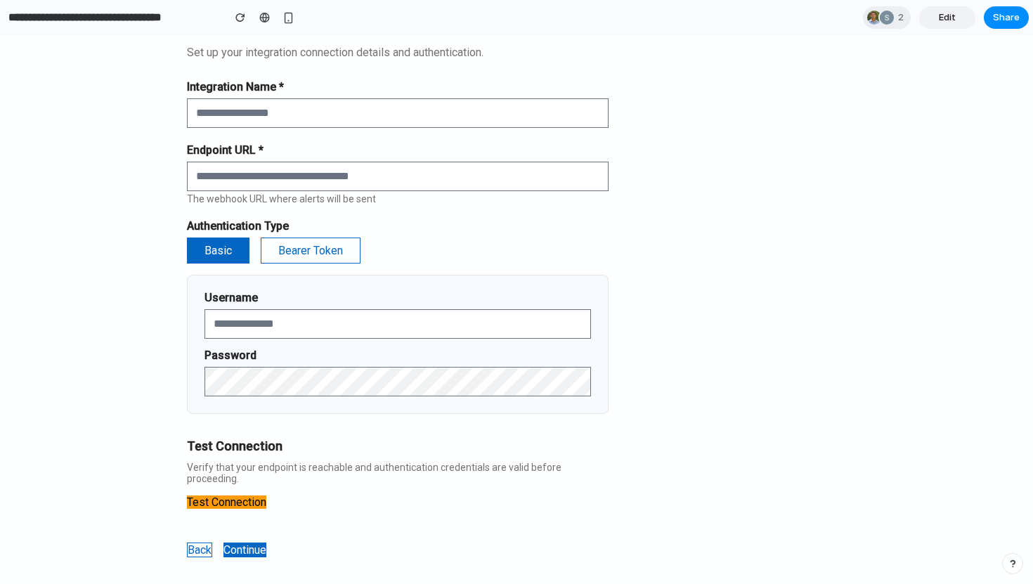
scroll to position [253, 0]
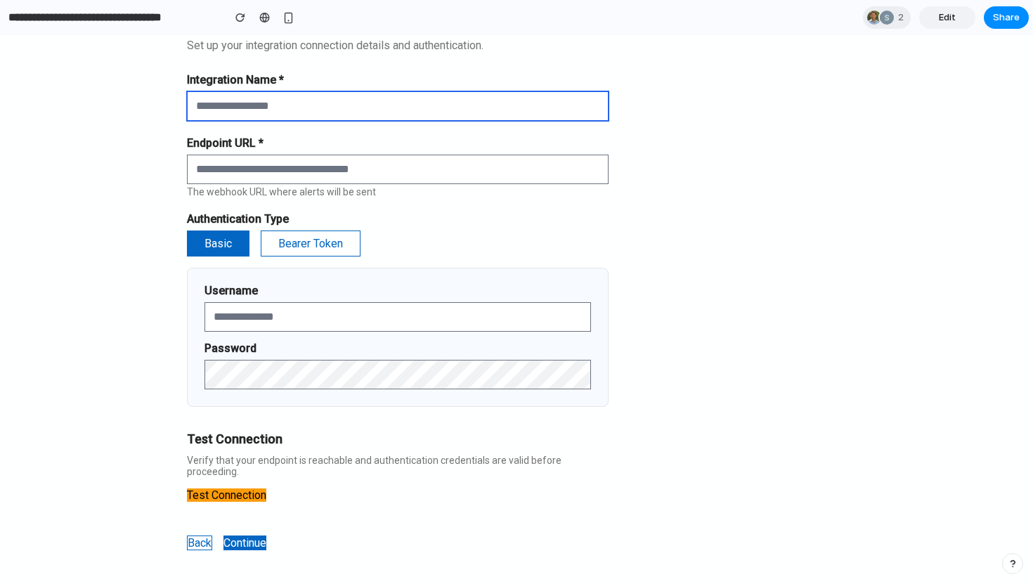
click at [251, 106] on input "text" at bounding box center [397, 106] width 421 height 30
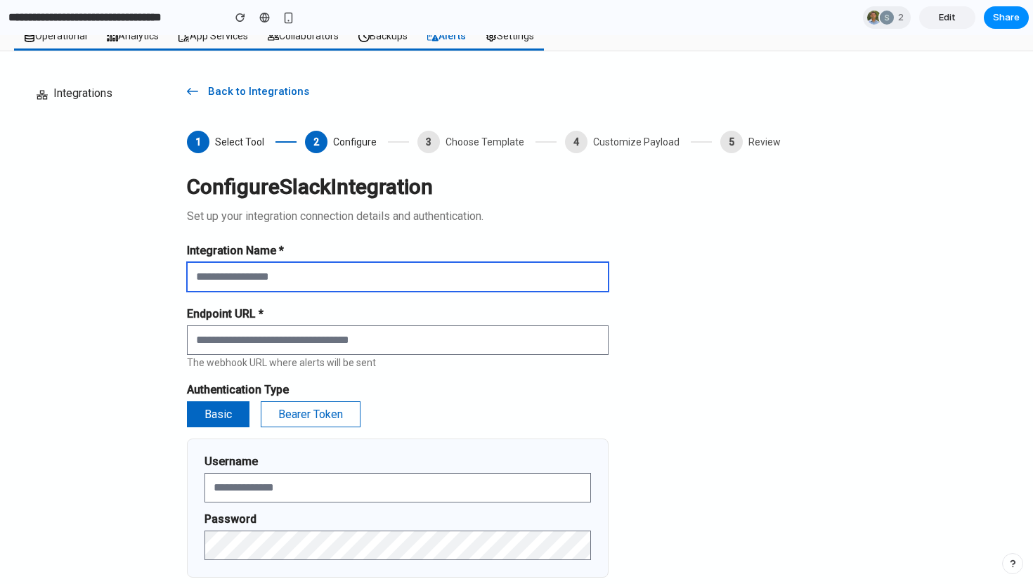
scroll to position [0, 0]
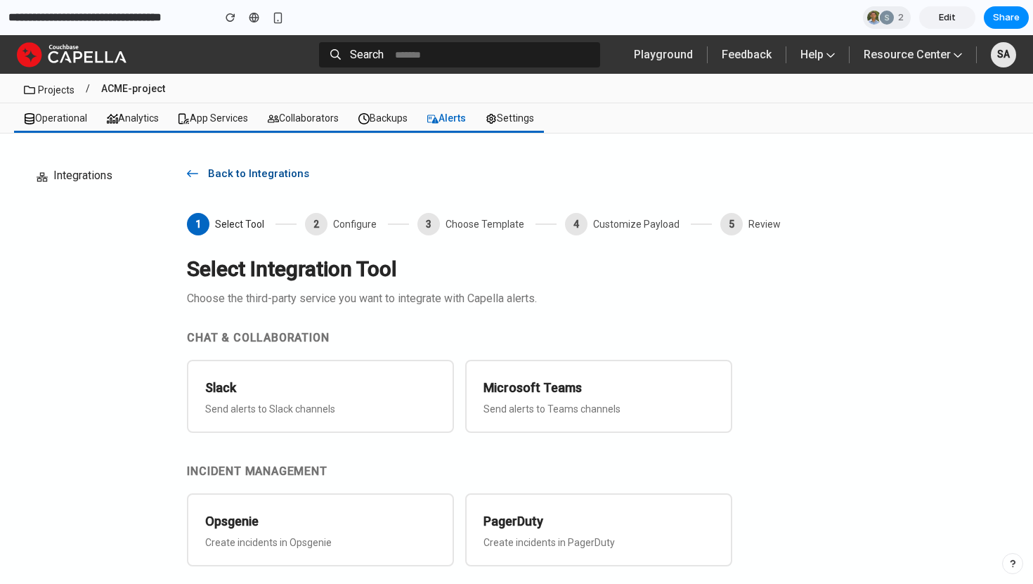
click at [220, 176] on span "Back to Integrations" at bounding box center [261, 173] width 126 height 14
click at [67, 181] on span "Integrations" at bounding box center [82, 175] width 59 height 17
click at [265, 379] on h3 "Slack" at bounding box center [320, 387] width 233 height 20
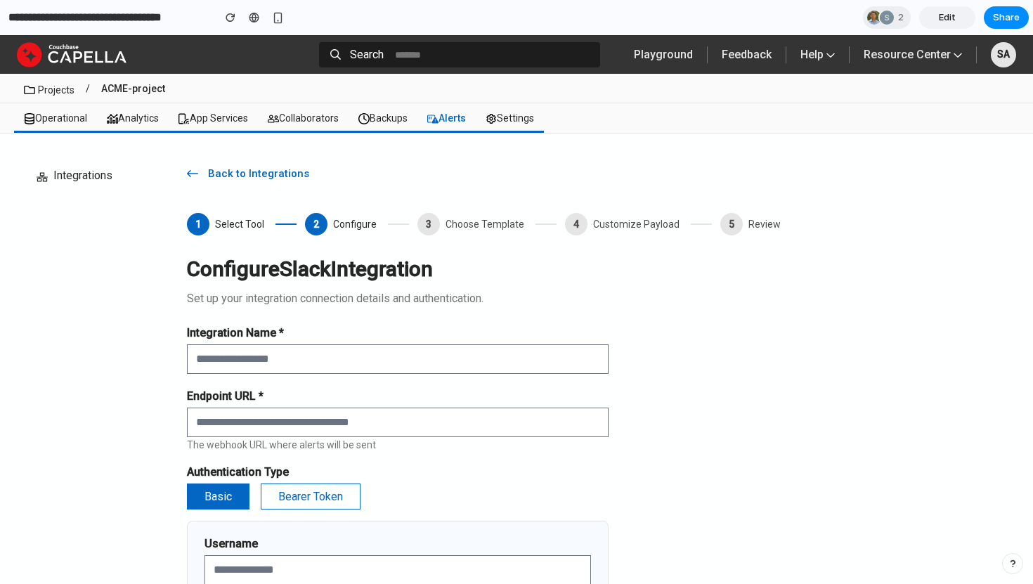
scroll to position [253, 0]
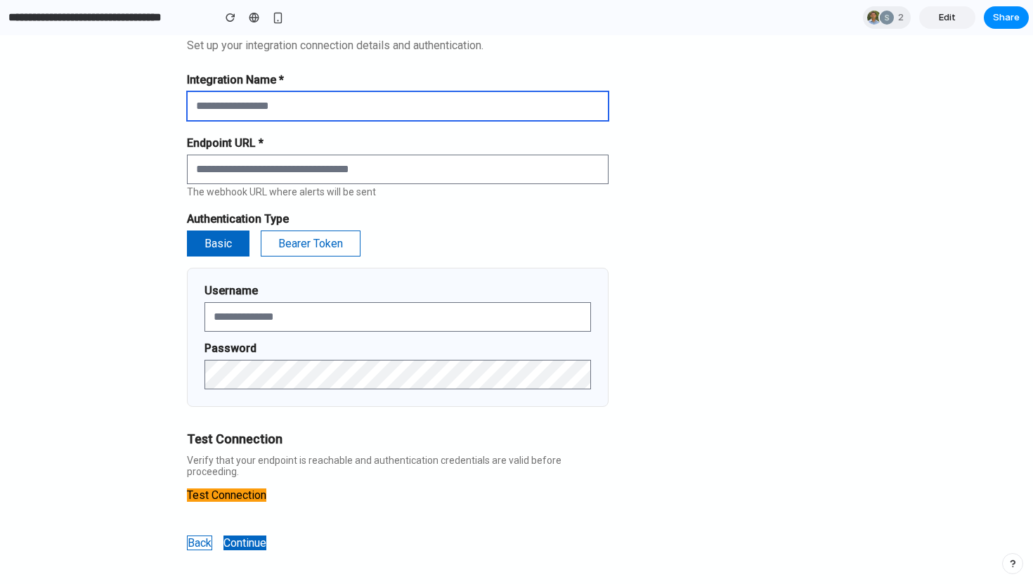
click at [249, 100] on input "text" at bounding box center [397, 106] width 421 height 30
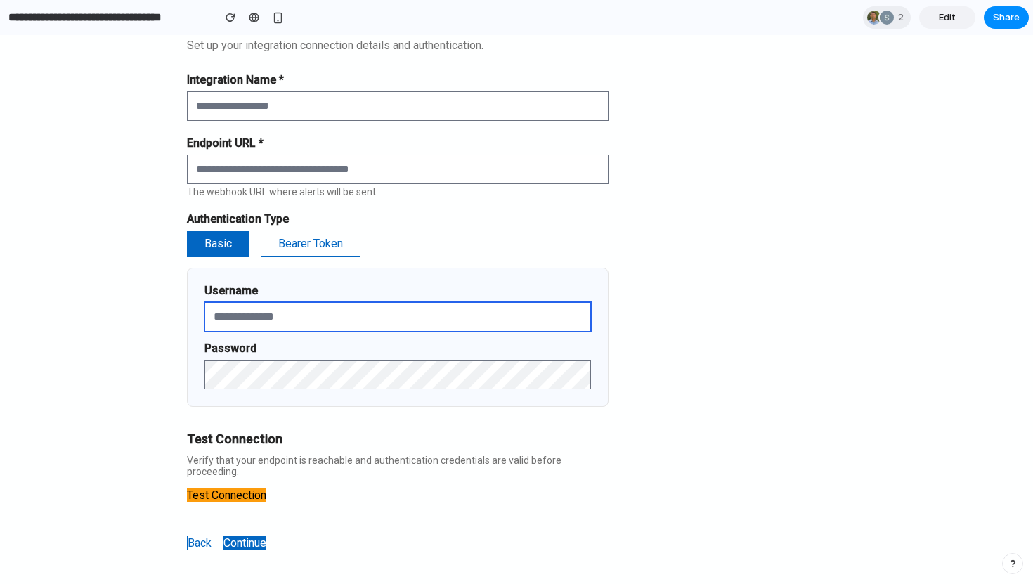
click at [240, 318] on input "text" at bounding box center [397, 317] width 386 height 30
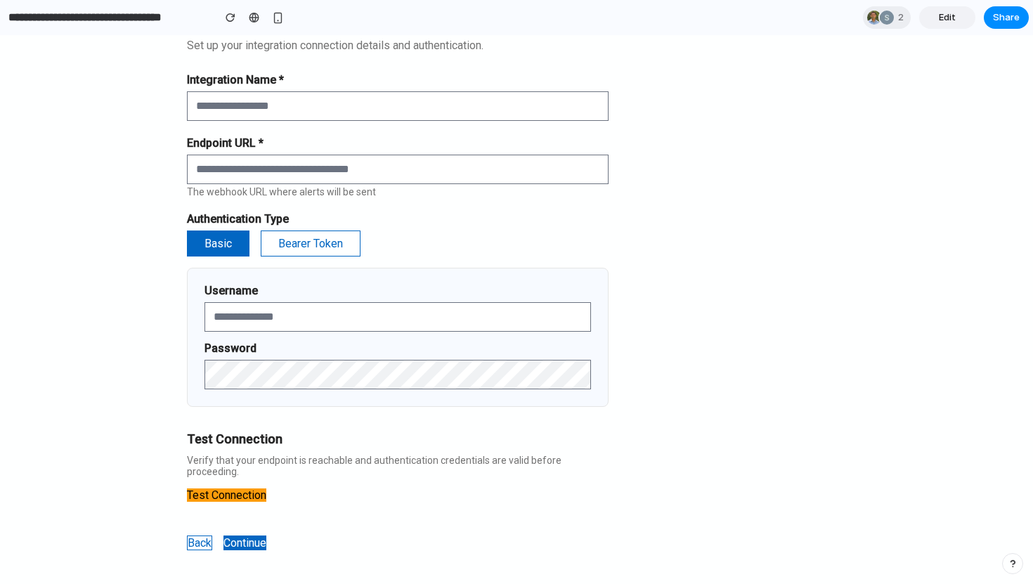
click at [351, 246] on button "Bearer Token" at bounding box center [311, 243] width 100 height 26
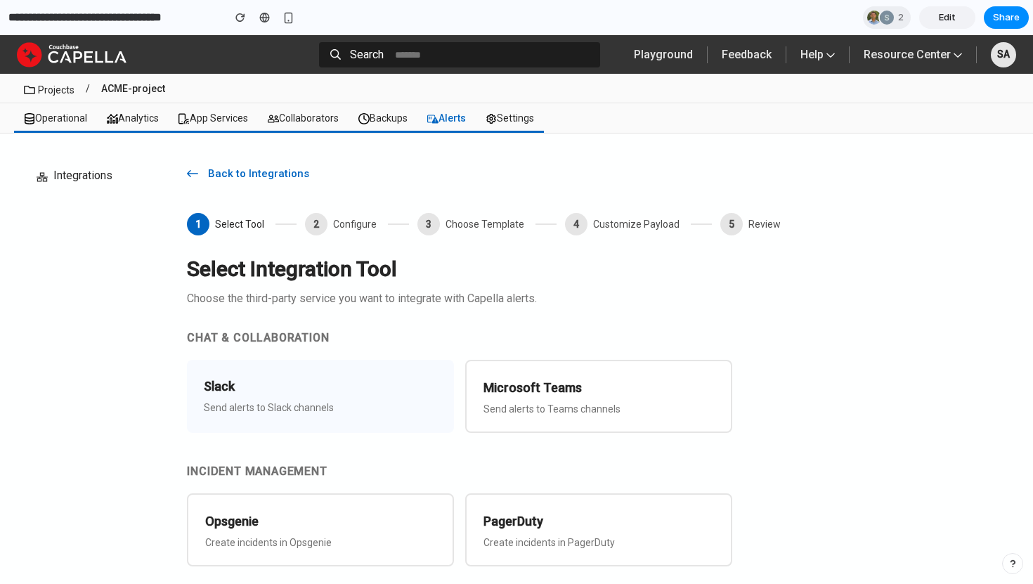
click at [337, 406] on p "Send alerts to Slack channels" at bounding box center [320, 407] width 233 height 11
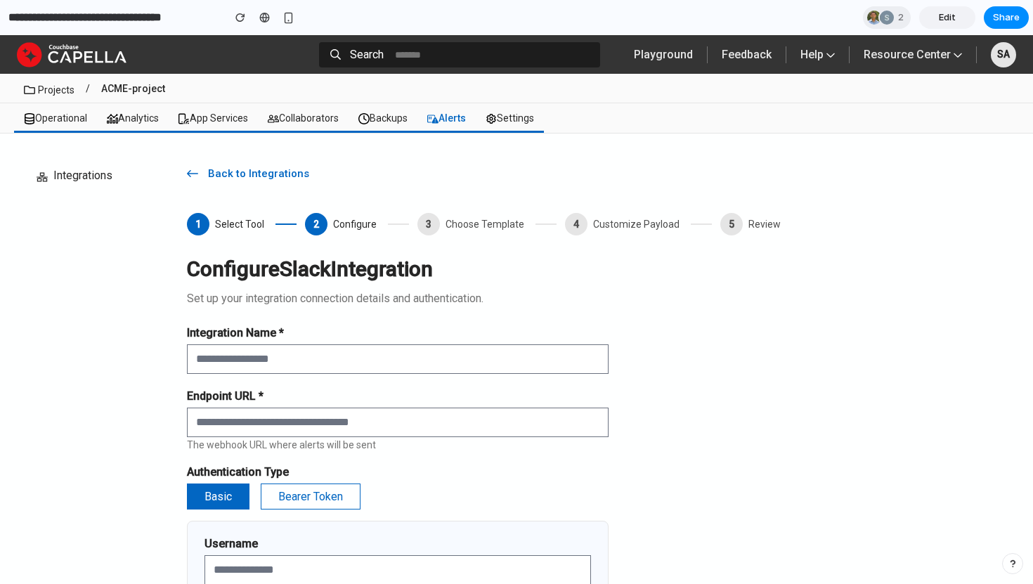
click at [941, 18] on span "Edit" at bounding box center [947, 18] width 17 height 14
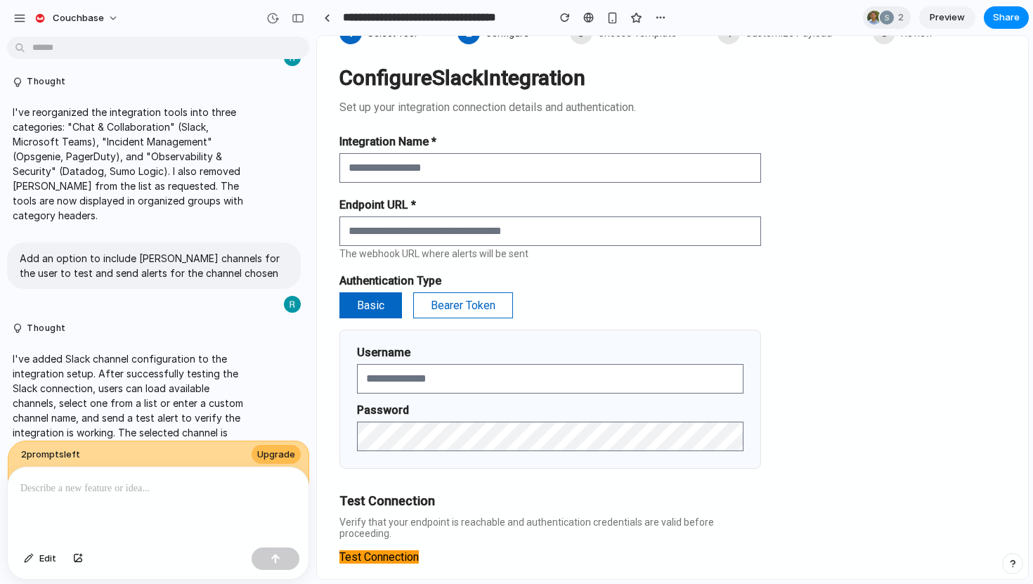
scroll to position [318, 0]
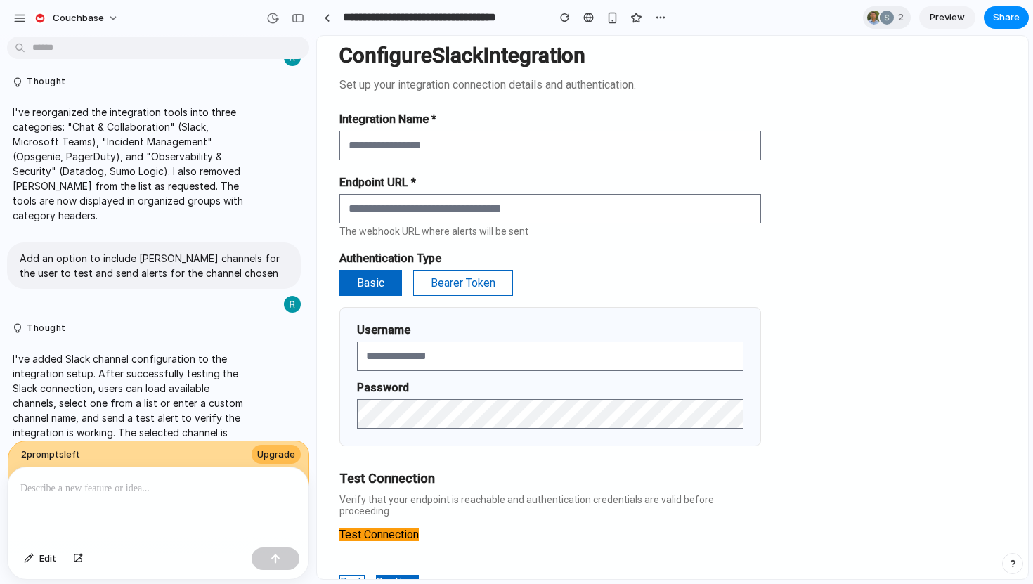
click at [386, 528] on button "Test Connection" at bounding box center [378, 534] width 79 height 13
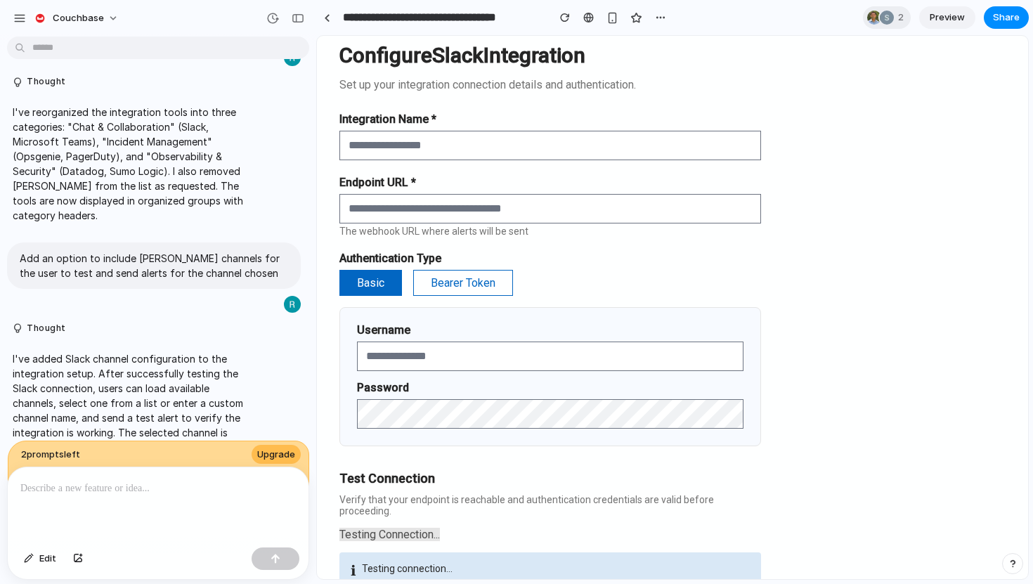
scroll to position [355, 0]
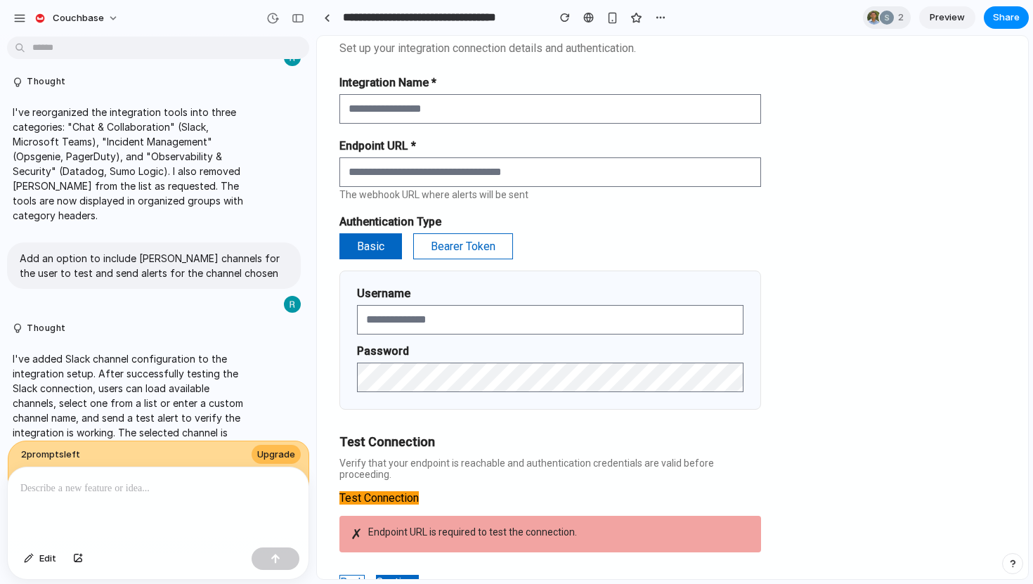
click at [412, 575] on button "Continue" at bounding box center [397, 582] width 43 height 15
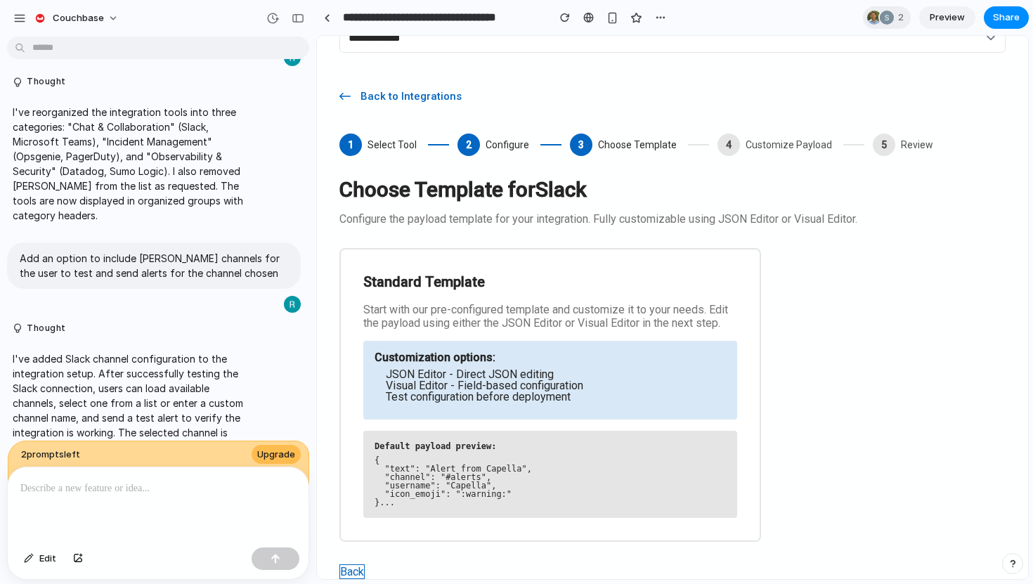
scroll to position [185, 0]
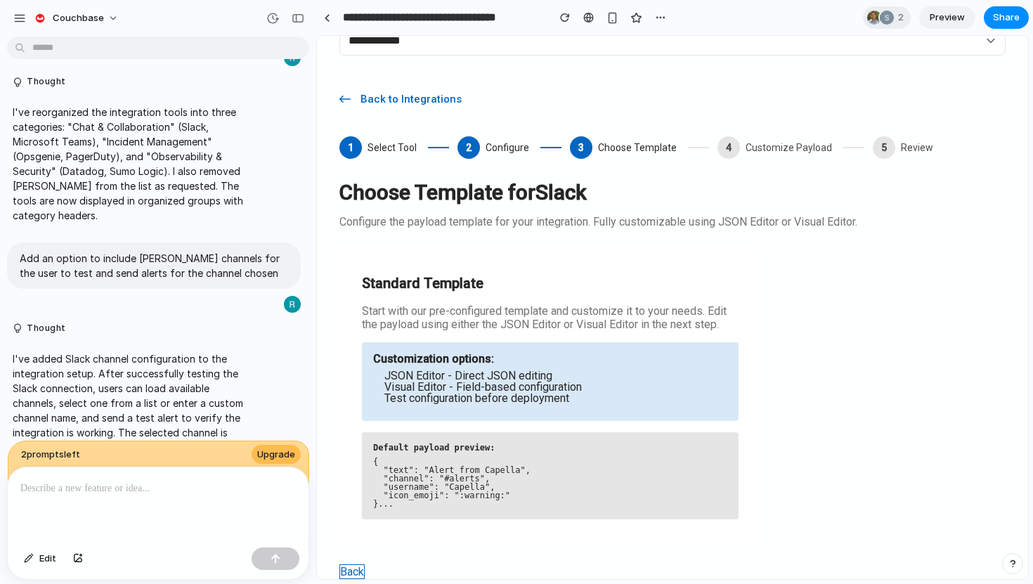
click at [358, 576] on button "Back" at bounding box center [351, 571] width 25 height 15
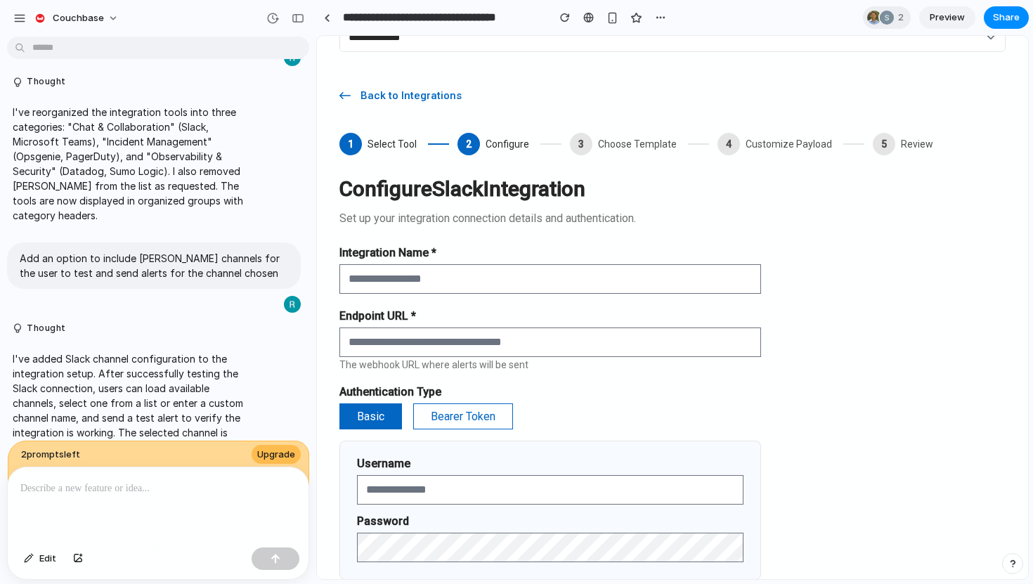
click at [169, 486] on p at bounding box center [157, 488] width 275 height 17
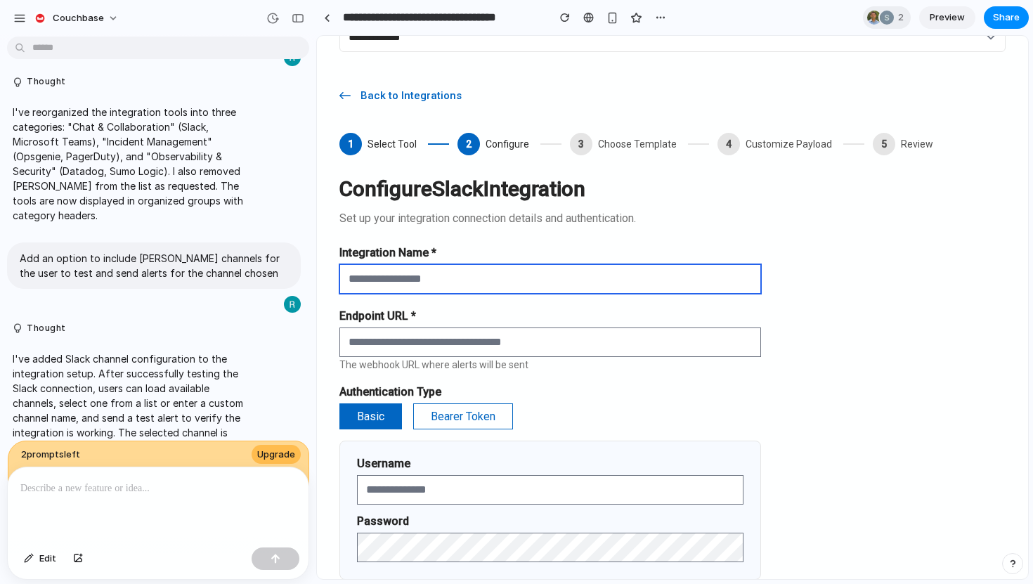
click at [379, 277] on input "text" at bounding box center [549, 279] width 421 height 30
type input "*********"
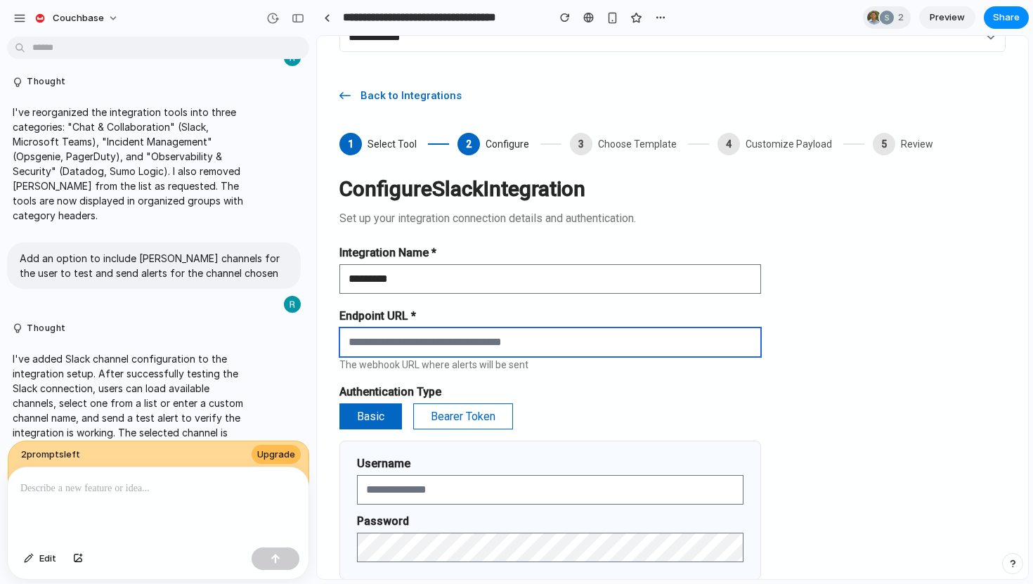
click at [401, 344] on input "text" at bounding box center [549, 342] width 421 height 30
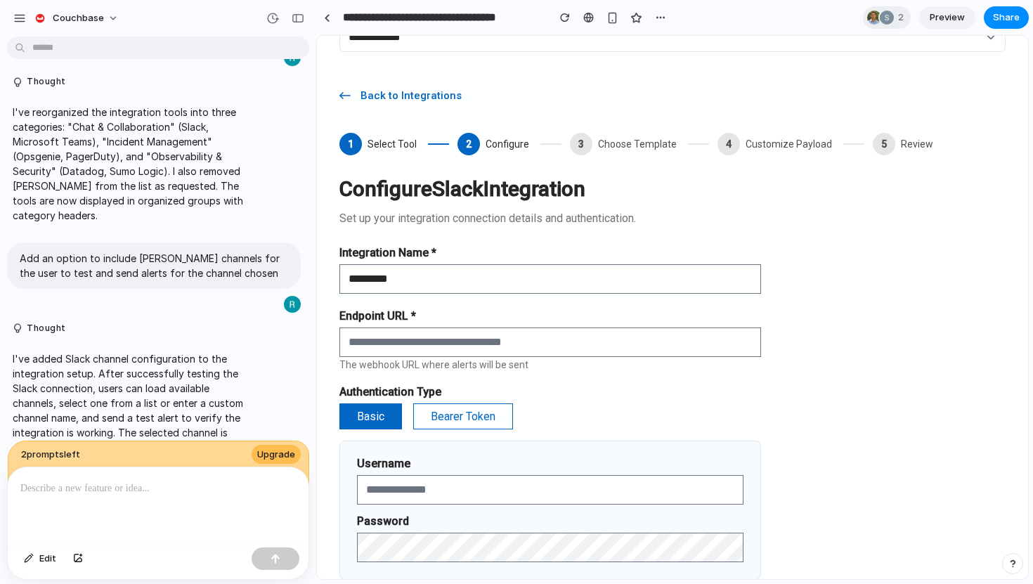
click at [143, 497] on div at bounding box center [158, 504] width 301 height 74
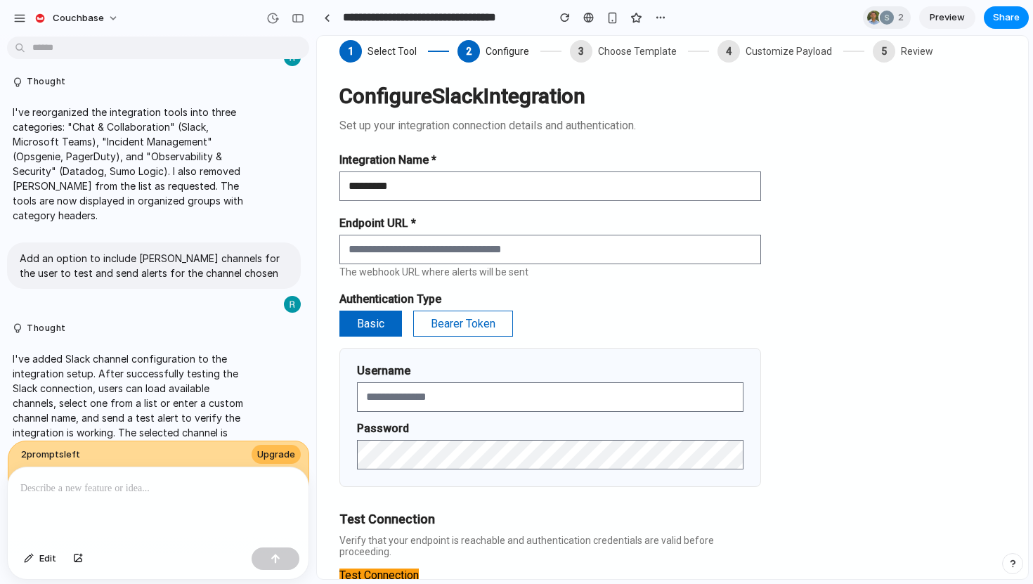
scroll to position [355, 0]
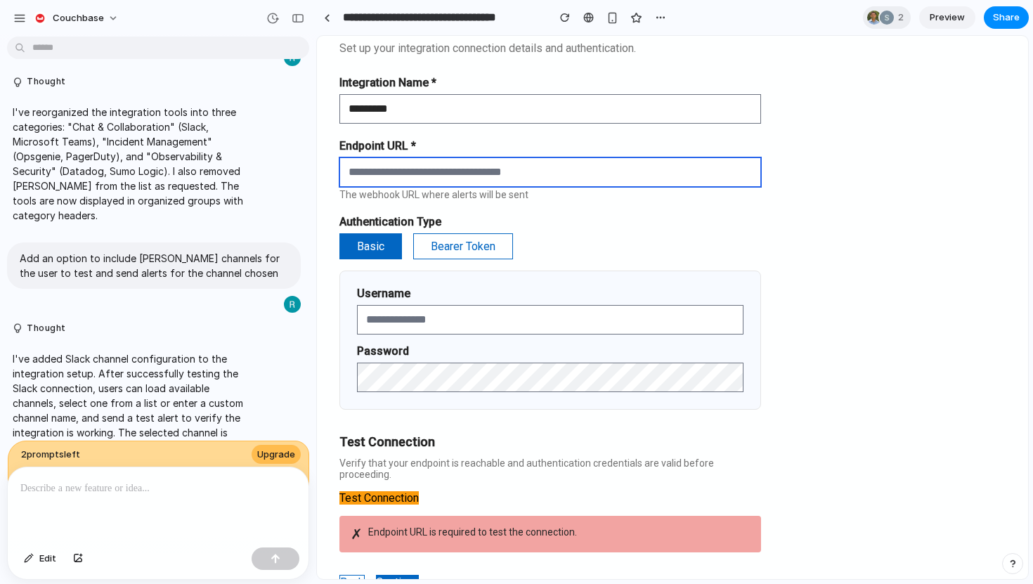
click at [396, 176] on input "text" at bounding box center [549, 172] width 421 height 30
paste input "**********"
type input "**********"
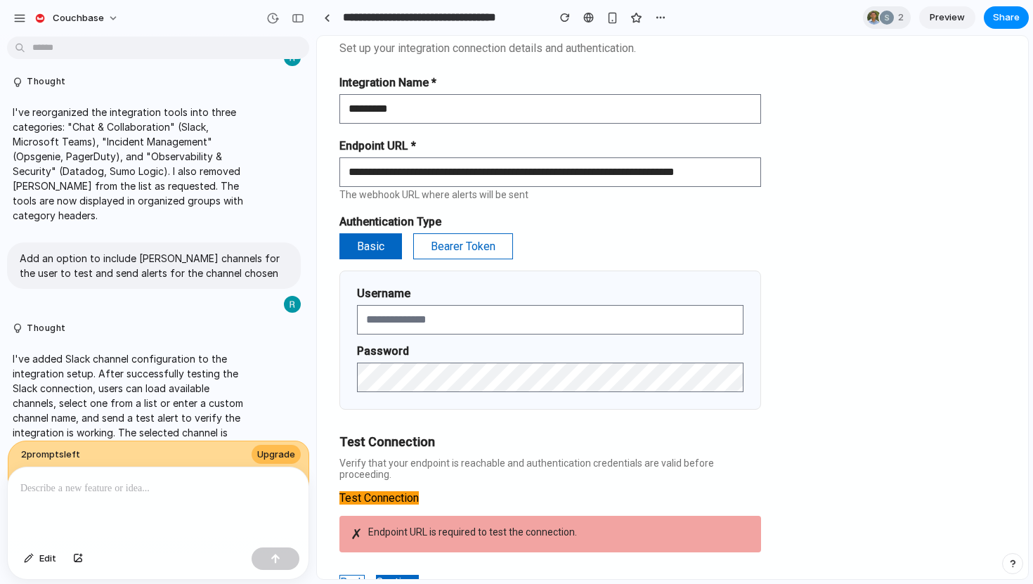
scroll to position [0, 0]
click at [381, 250] on button "Basic" at bounding box center [370, 246] width 63 height 26
click at [402, 491] on button "Test Connection" at bounding box center [378, 497] width 79 height 13
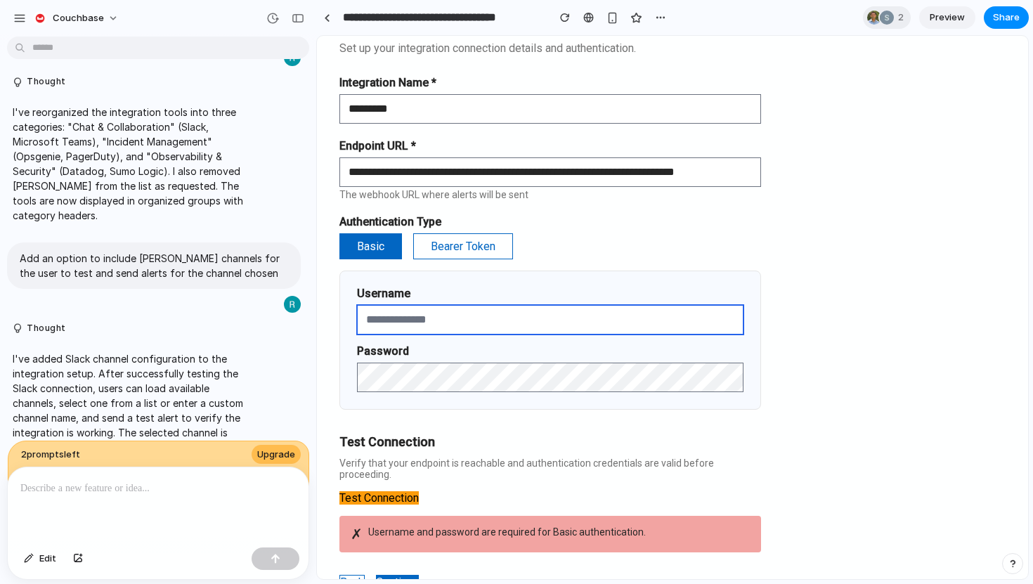
click at [372, 322] on input "text" at bounding box center [550, 320] width 386 height 30
type input "****"
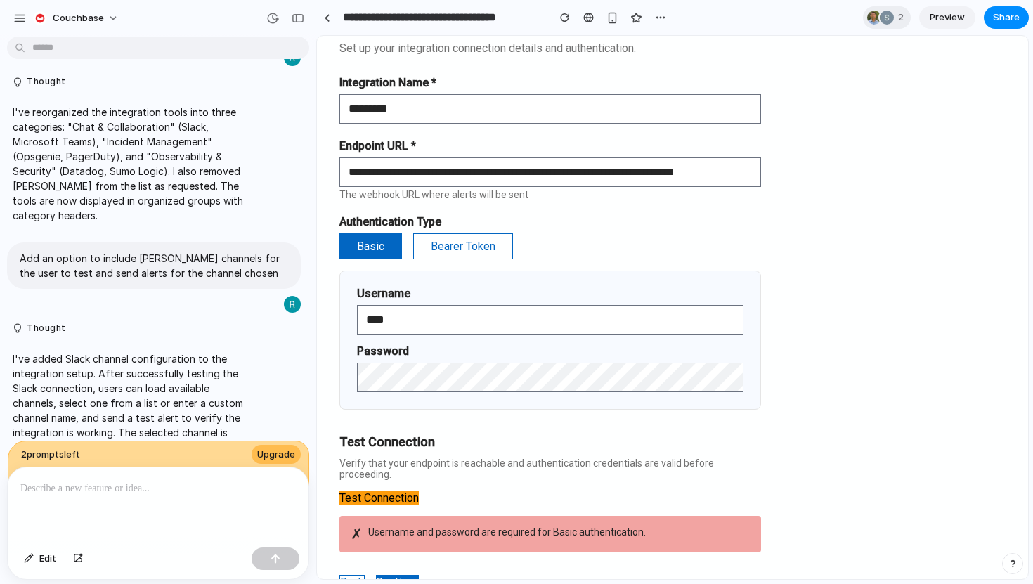
click at [387, 491] on button "Test Connection" at bounding box center [378, 497] width 79 height 13
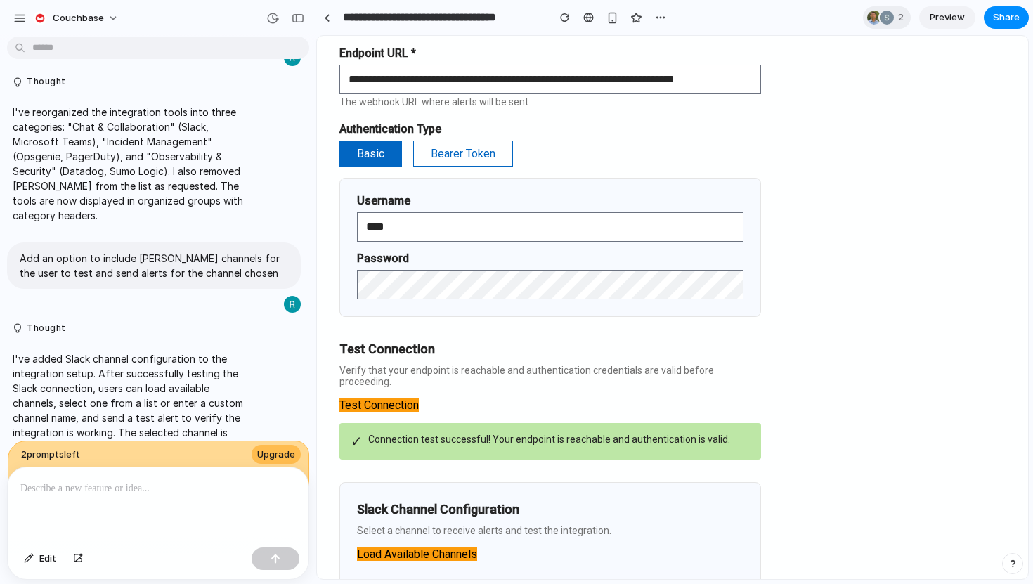
scroll to position [485, 0]
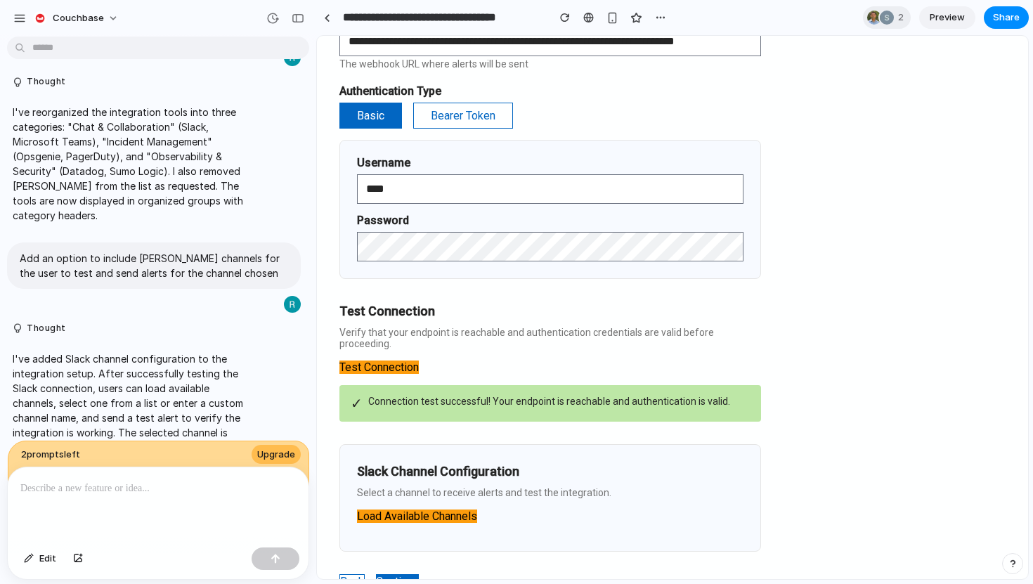
click at [401, 509] on button "Load Available Channels" at bounding box center [417, 515] width 120 height 13
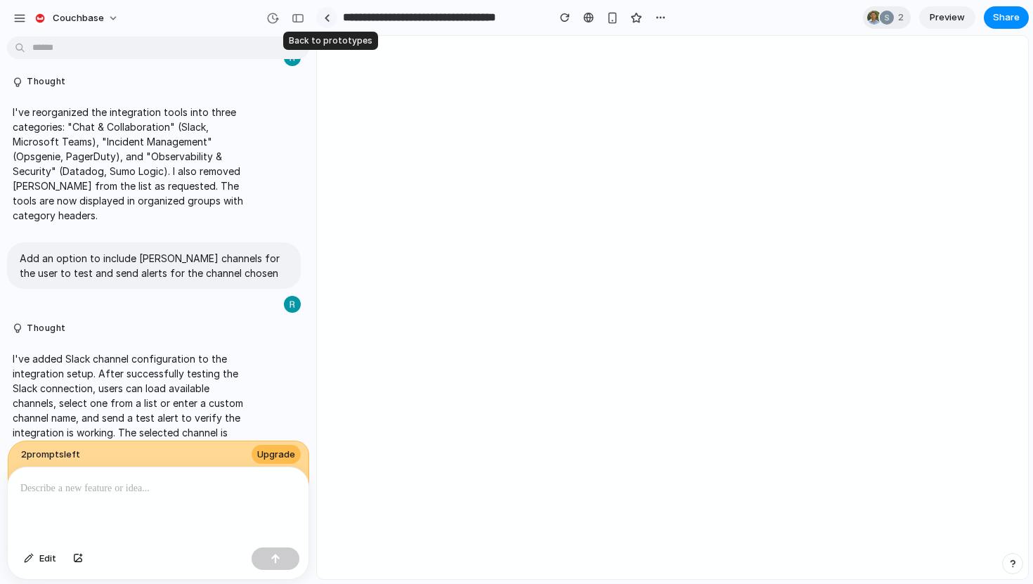
click at [326, 17] on div at bounding box center [327, 18] width 6 height 8
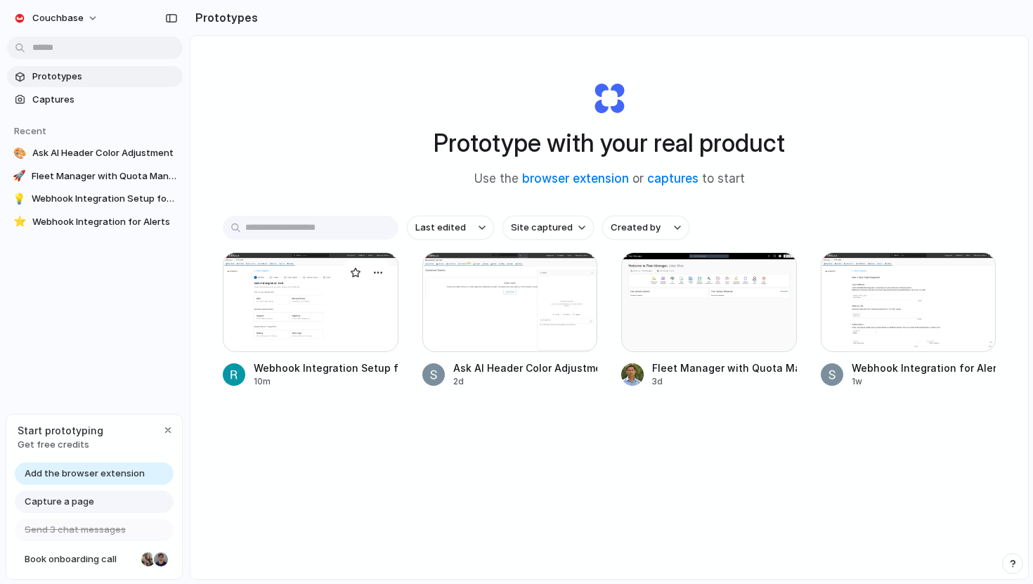
click at [339, 315] on div at bounding box center [311, 302] width 176 height 100
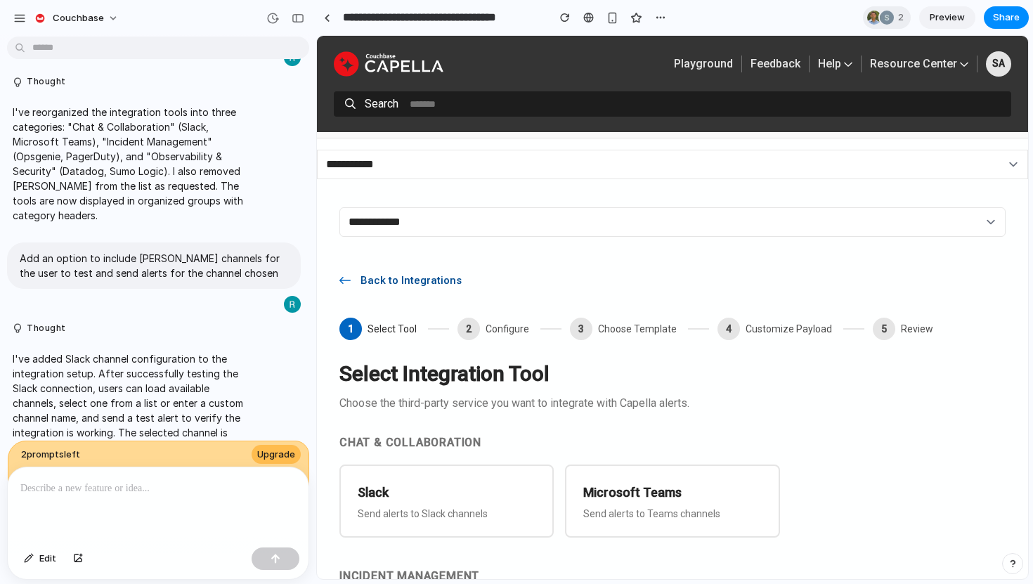
click at [410, 275] on span "Back to Integrations" at bounding box center [414, 280] width 126 height 14
click at [296, 19] on div "button" at bounding box center [298, 18] width 13 height 10
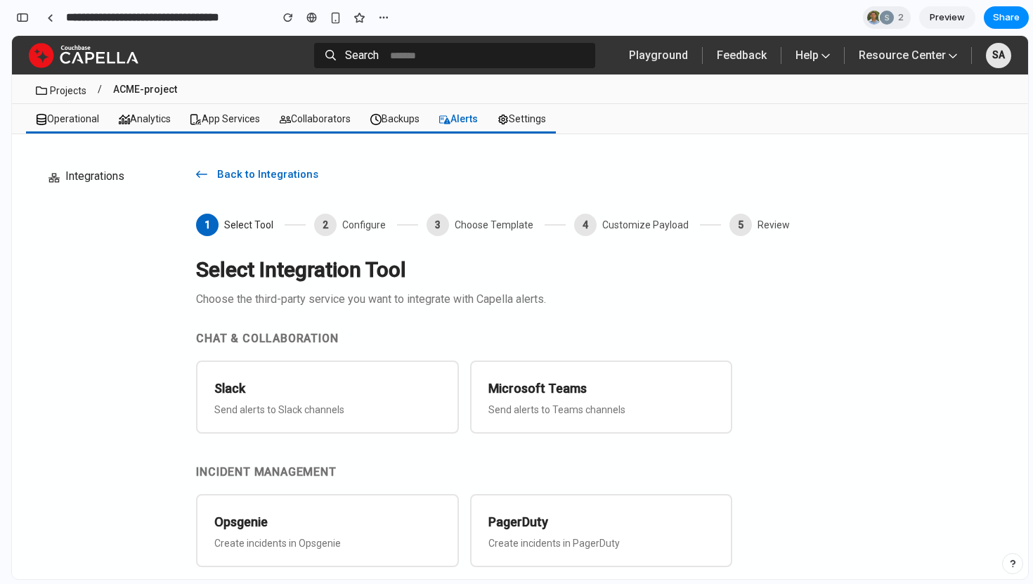
click at [938, 19] on span "Preview" at bounding box center [946, 18] width 35 height 14
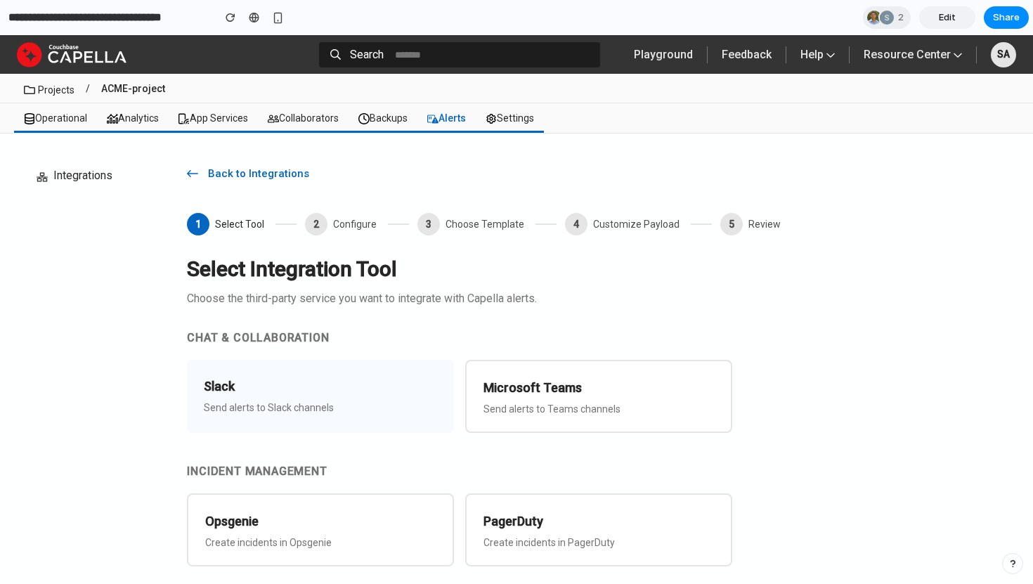
click at [374, 384] on h3 "Slack" at bounding box center [320, 387] width 233 height 20
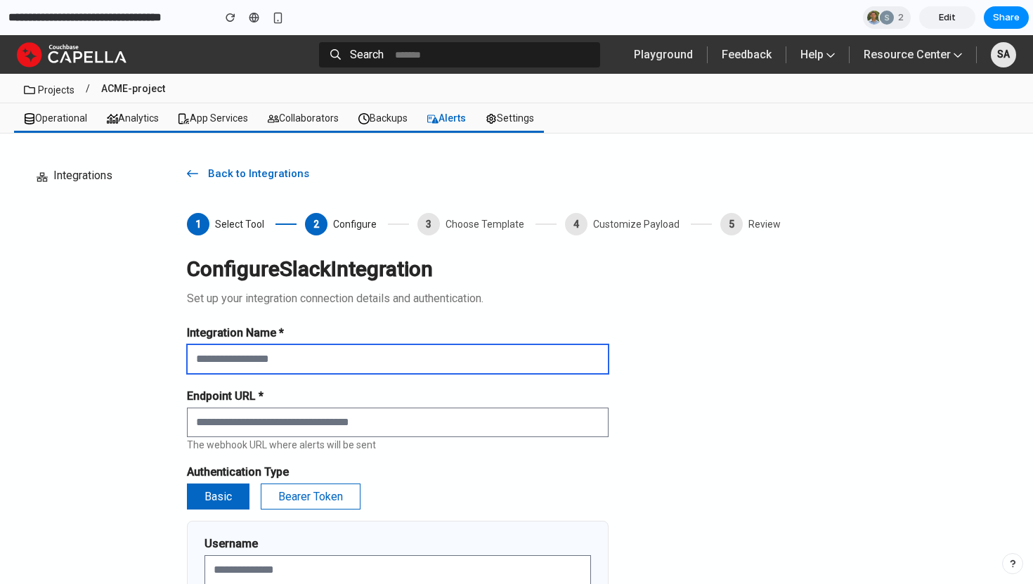
click at [348, 353] on input "text" at bounding box center [397, 359] width 421 height 30
type input "****"
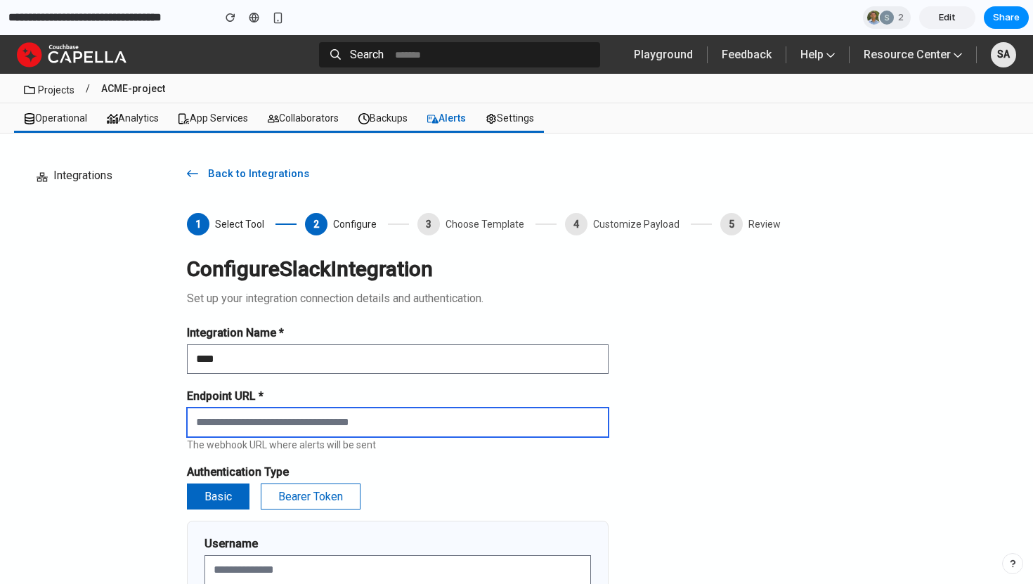
click at [421, 419] on input "text" at bounding box center [397, 422] width 421 height 30
paste input "**********"
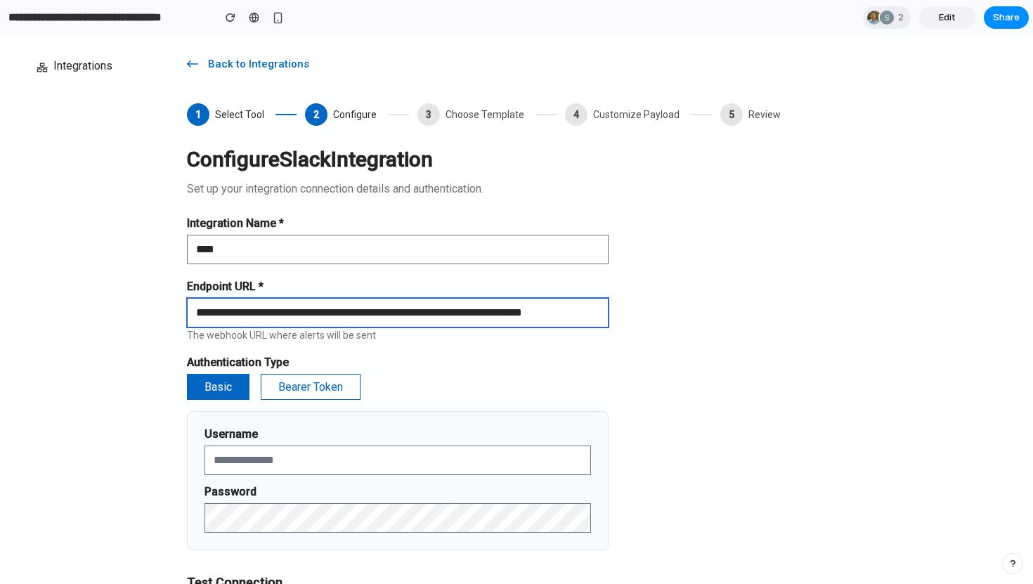
scroll to position [228, 0]
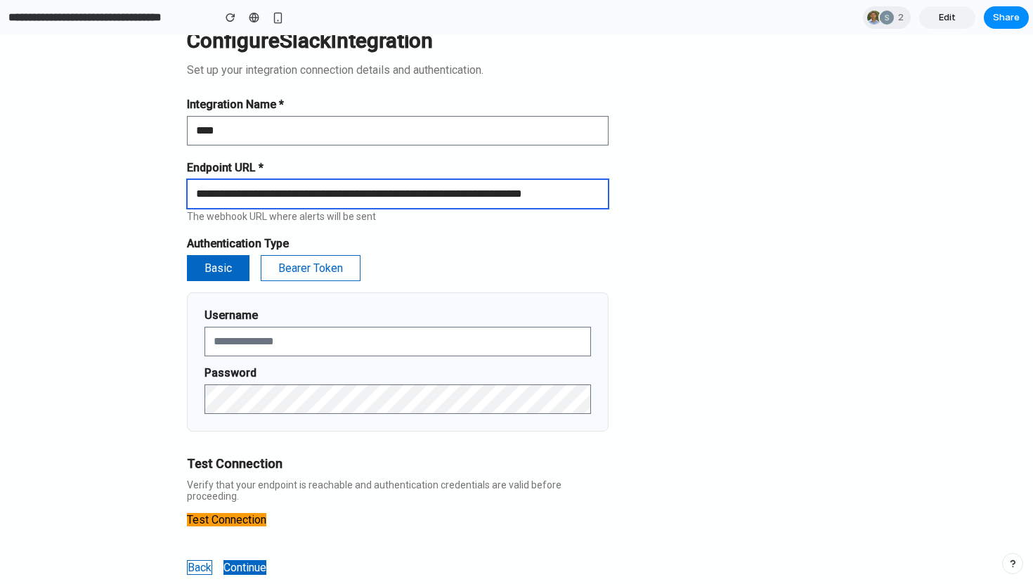
type input "**********"
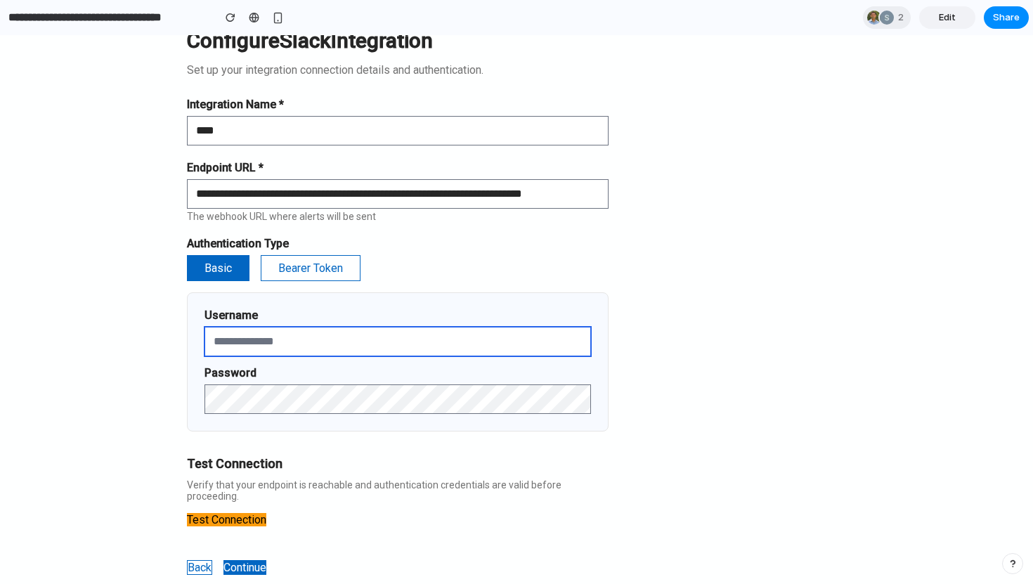
scroll to position [0, 0]
click at [225, 349] on input "text" at bounding box center [397, 342] width 386 height 30
type input "****"
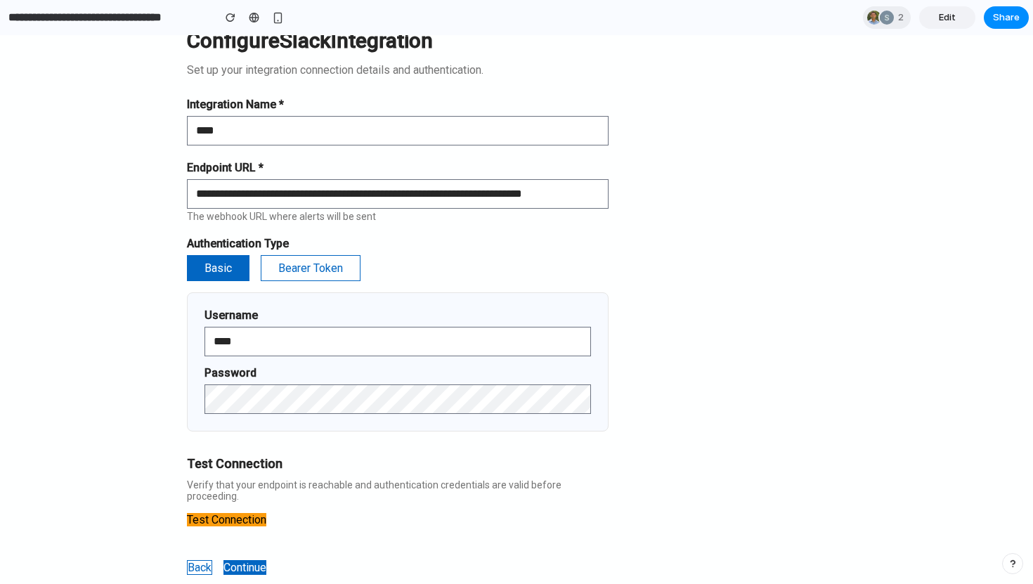
click at [256, 513] on button "Test Connection" at bounding box center [226, 519] width 79 height 13
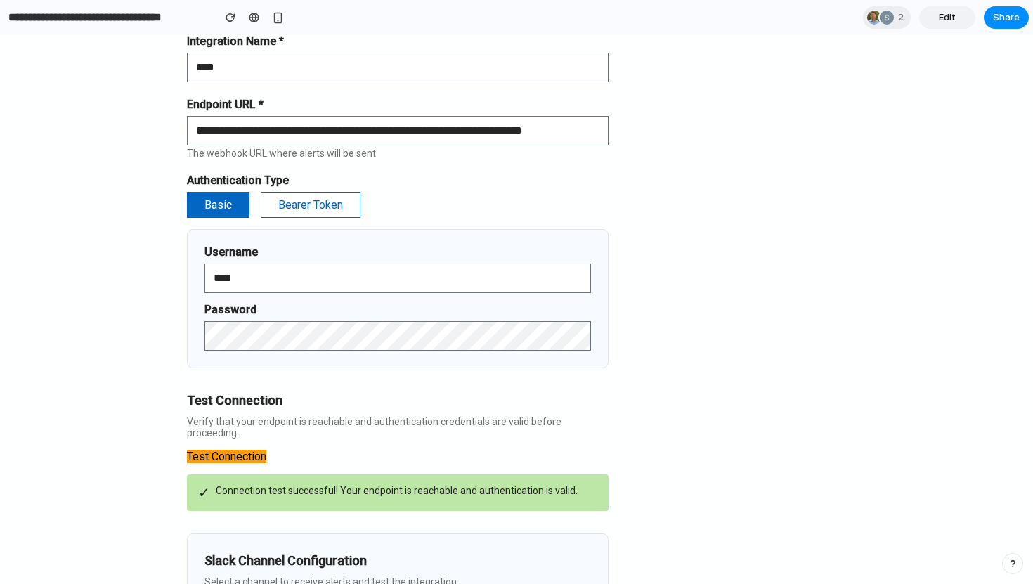
scroll to position [419, 0]
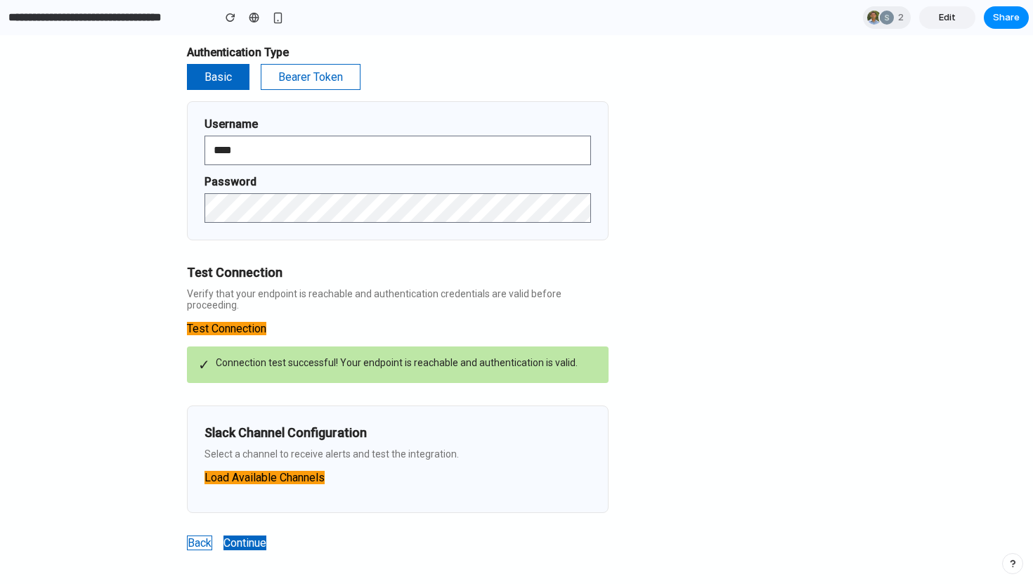
click at [243, 535] on button "Continue" at bounding box center [244, 542] width 43 height 15
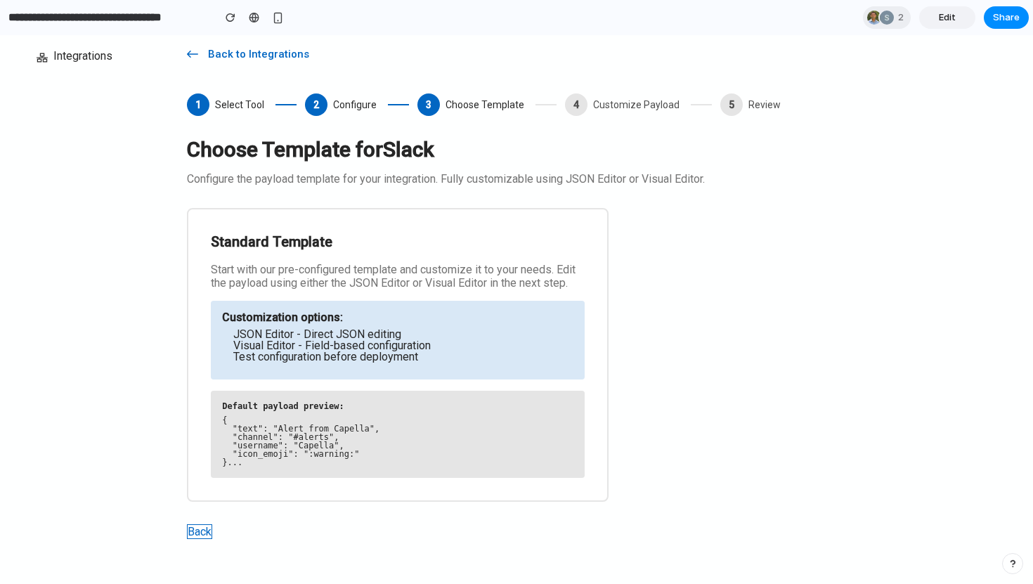
scroll to position [119, 0]
